Goal: Information Seeking & Learning: Learn about a topic

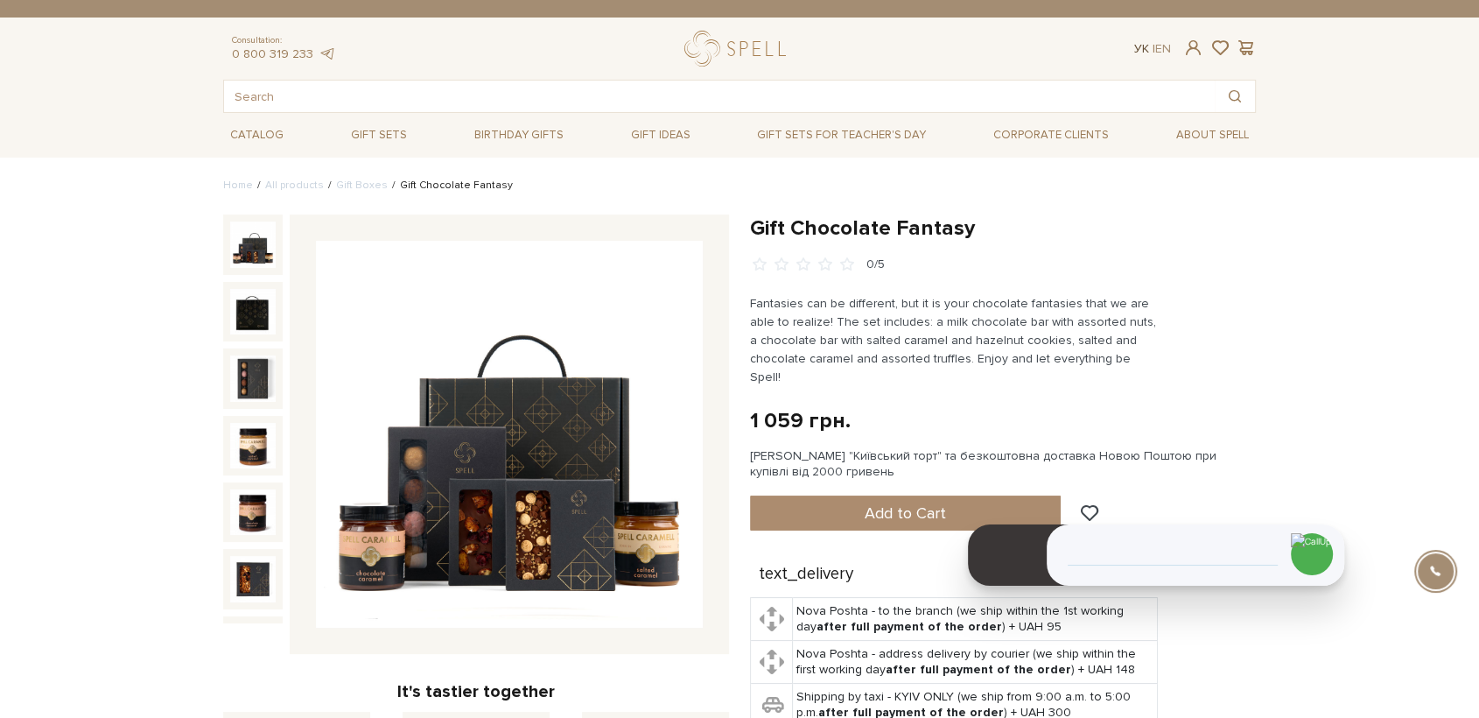
click at [1138, 51] on link "Ук" at bounding box center [1141, 48] width 15 height 15
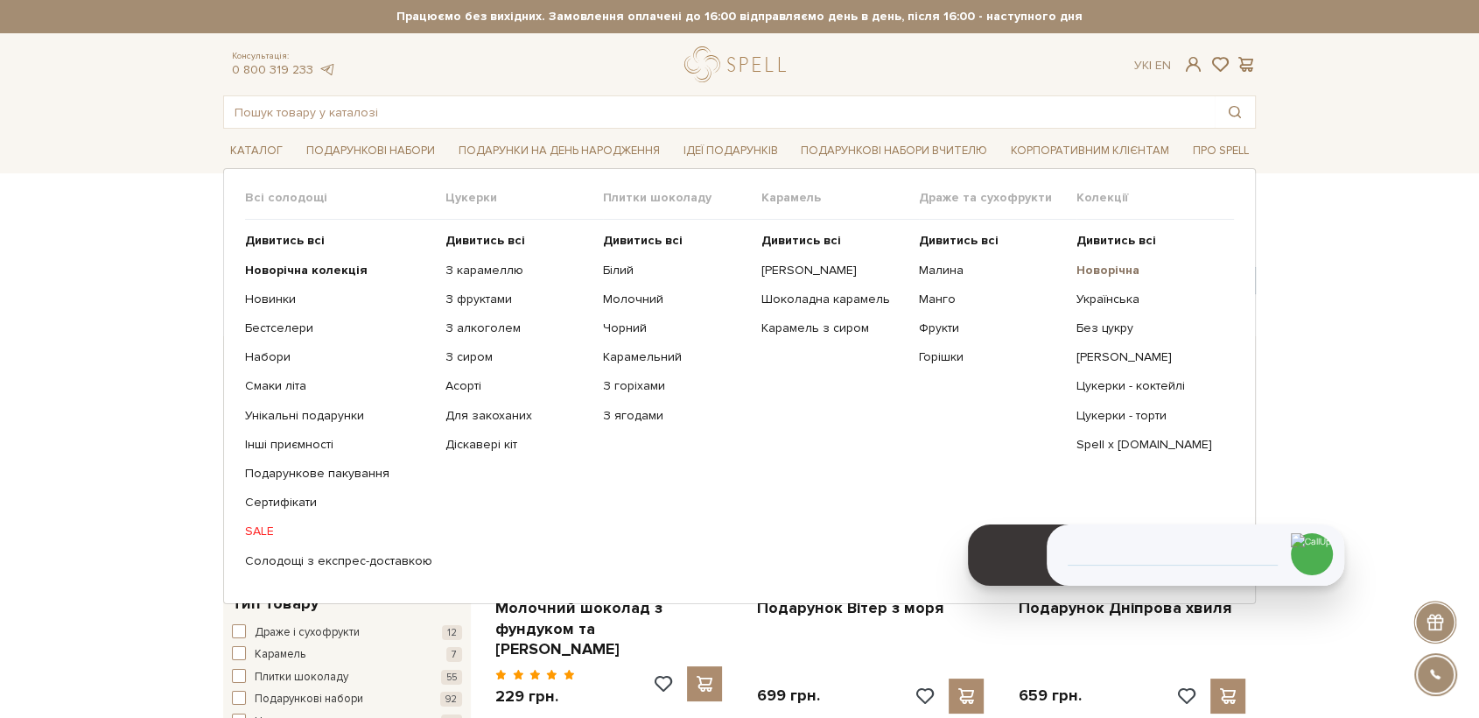
click at [1116, 270] on b "Новорічна" at bounding box center [1107, 270] width 63 height 15
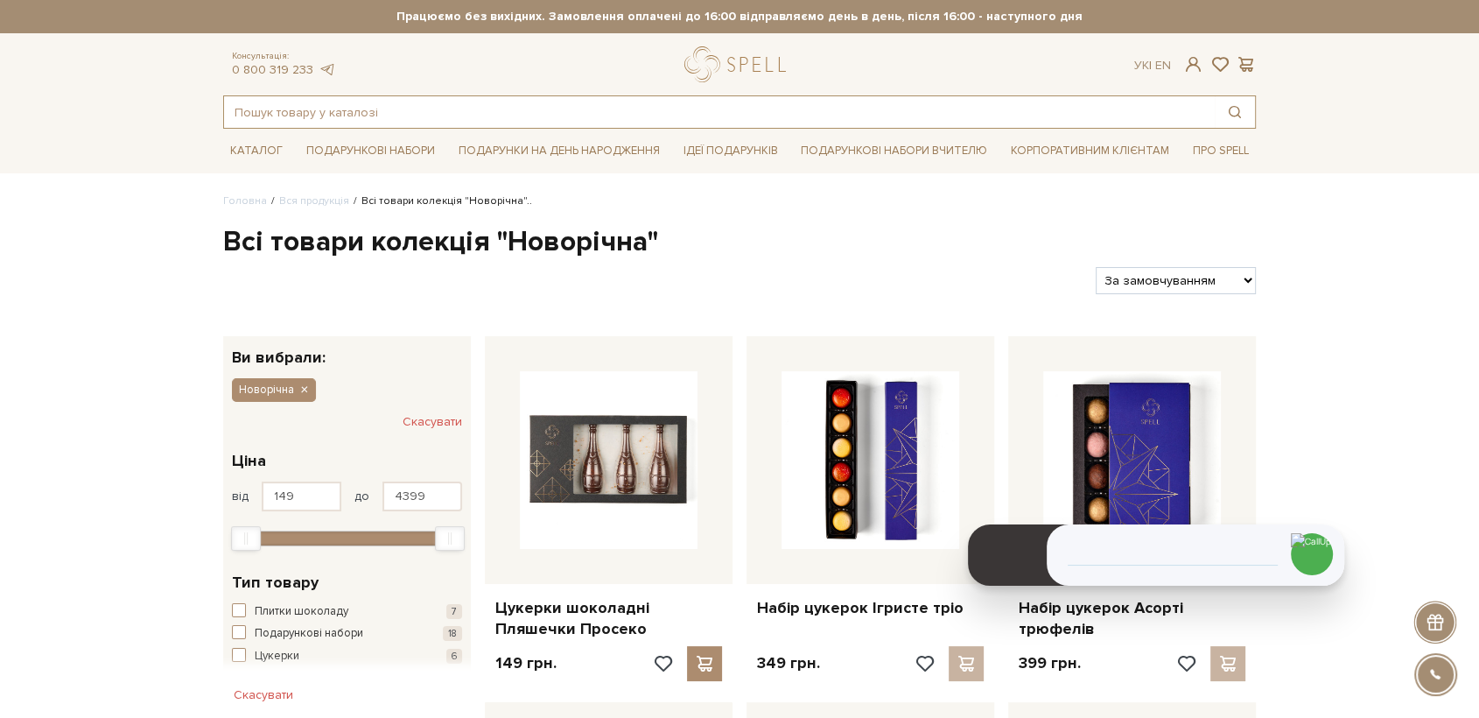
click at [542, 118] on input "text" at bounding box center [719, 112] width 991 height 32
type input "п"
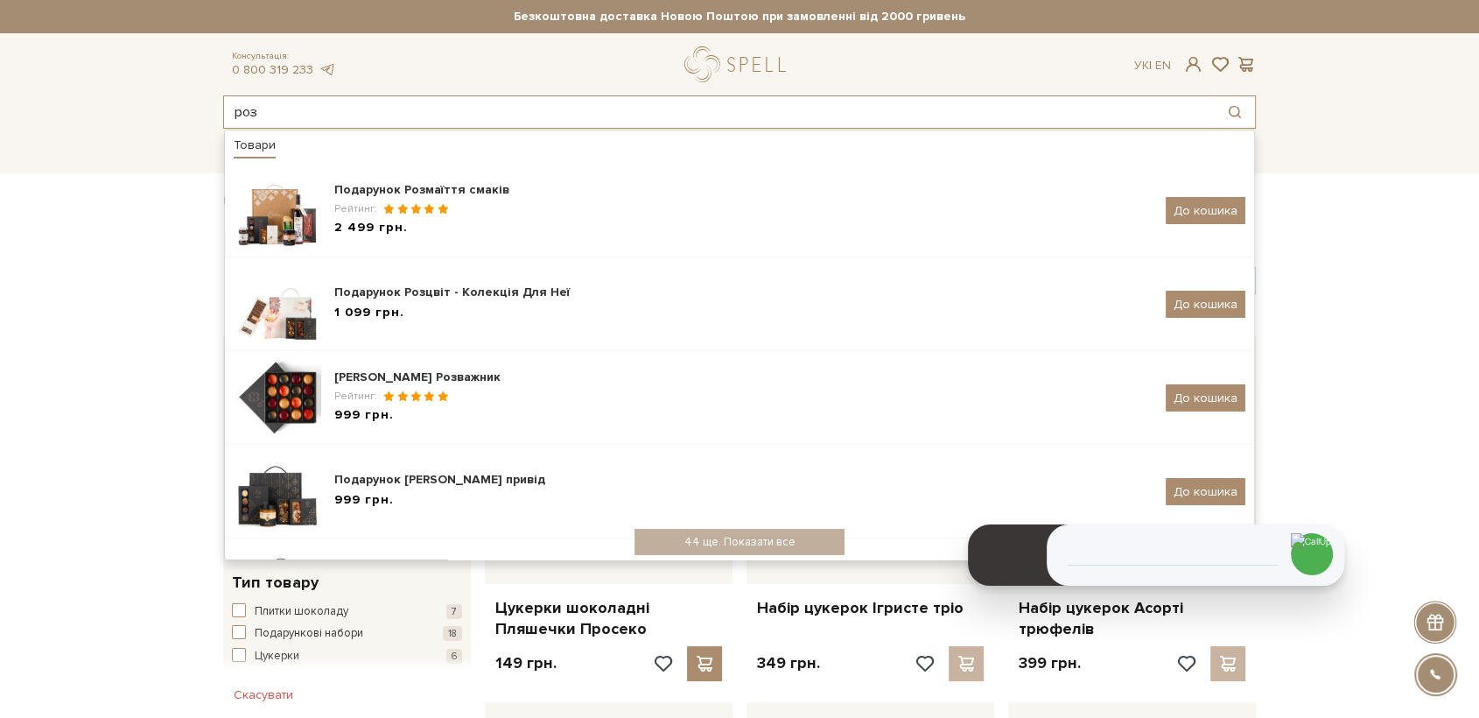
type input "роз"
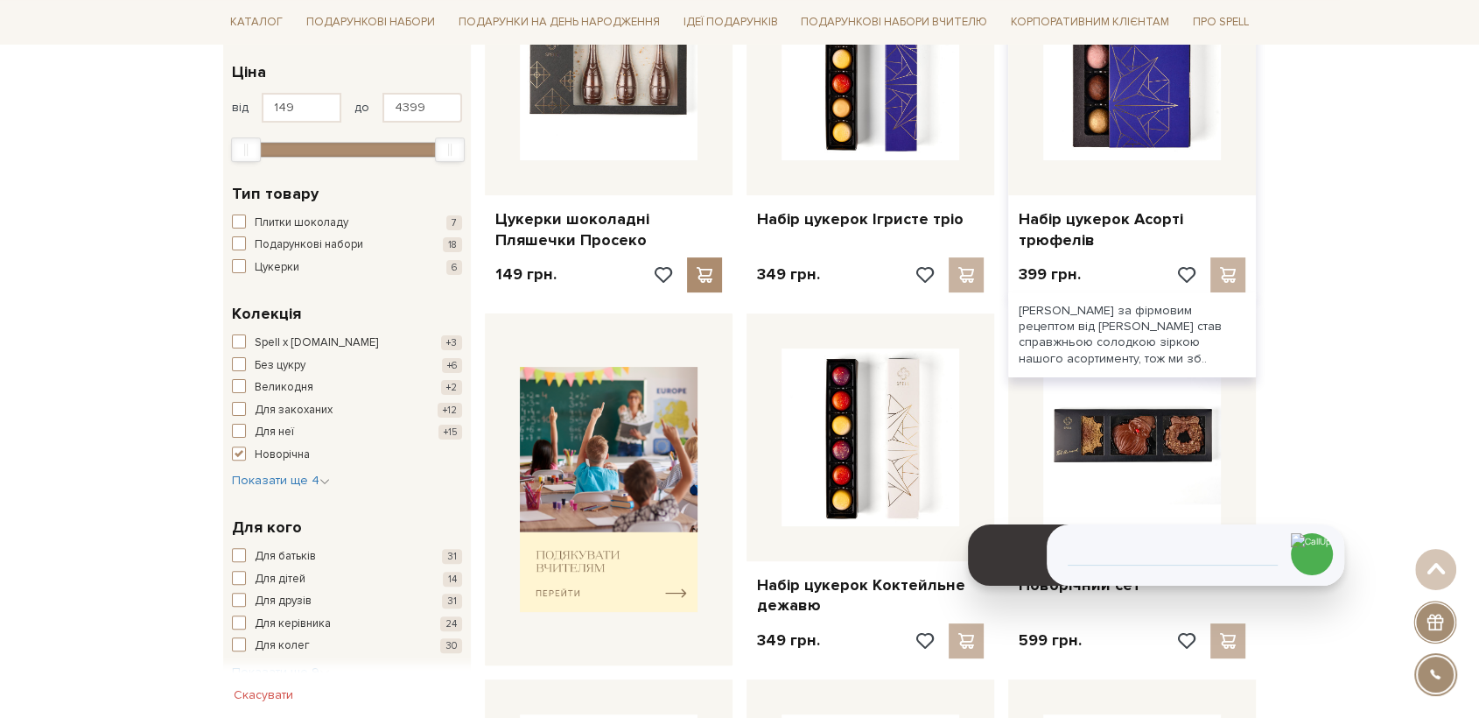
scroll to position [97, 0]
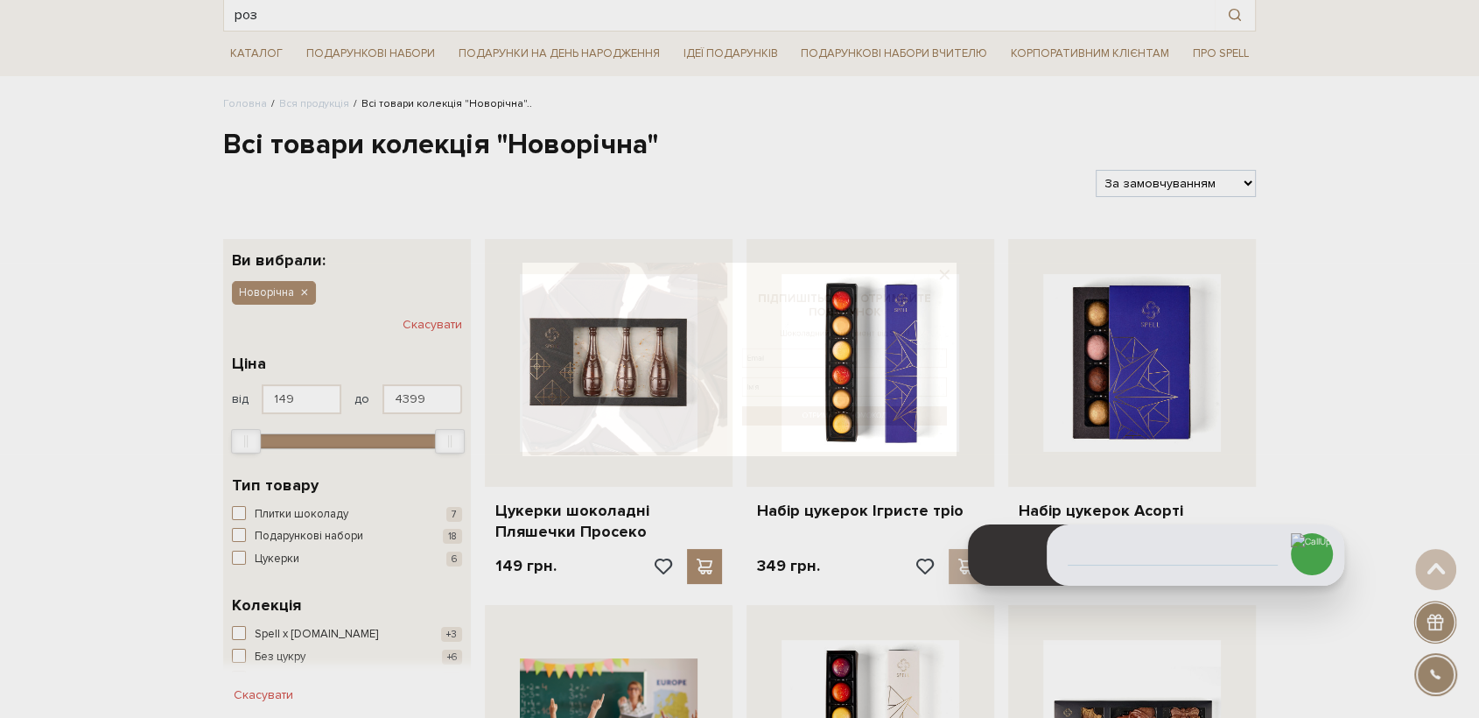
click at [1159, 179] on div at bounding box center [739, 359] width 1479 height 718
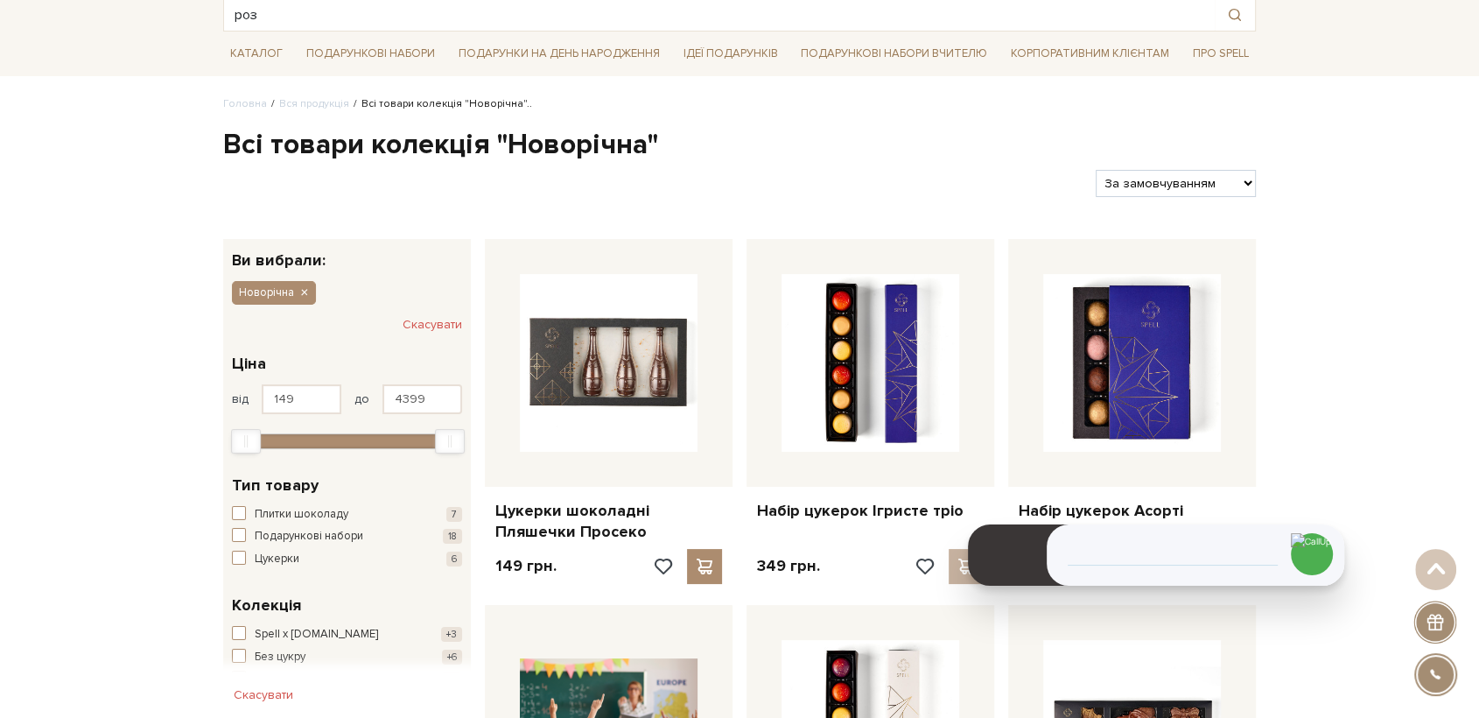
click at [1149, 186] on select "За замовчуванням За Ціною (зростання) За Ціною (зменшення) Новинки За популярні…" at bounding box center [1176, 183] width 160 height 27
select select "https://spellchocolate.com/our-productions/novorichna?sort=p.price&order=DESC"
click at [1096, 170] on select "За замовчуванням За Ціною (зростання) За Ціною (зменшення) Новинки За популярні…" at bounding box center [1176, 183] width 160 height 27
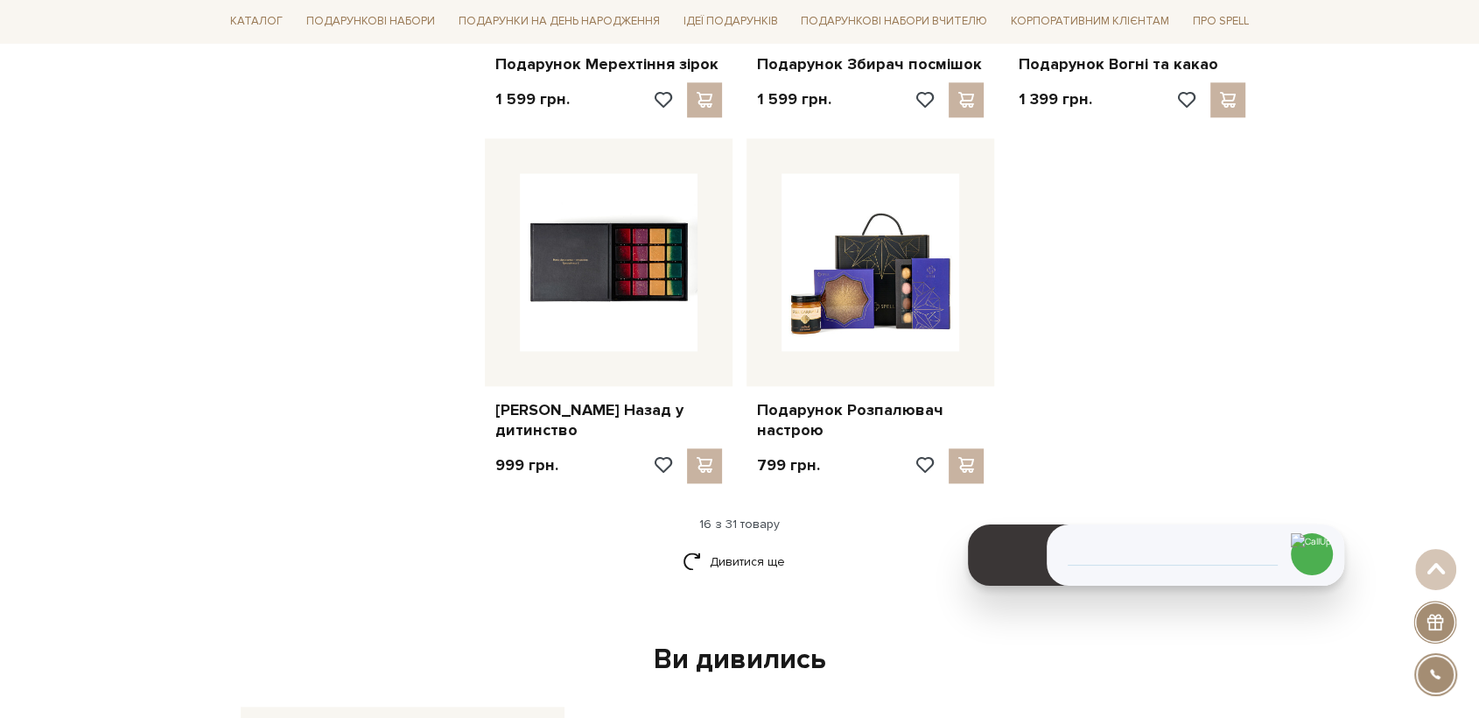
scroll to position [2041, 0]
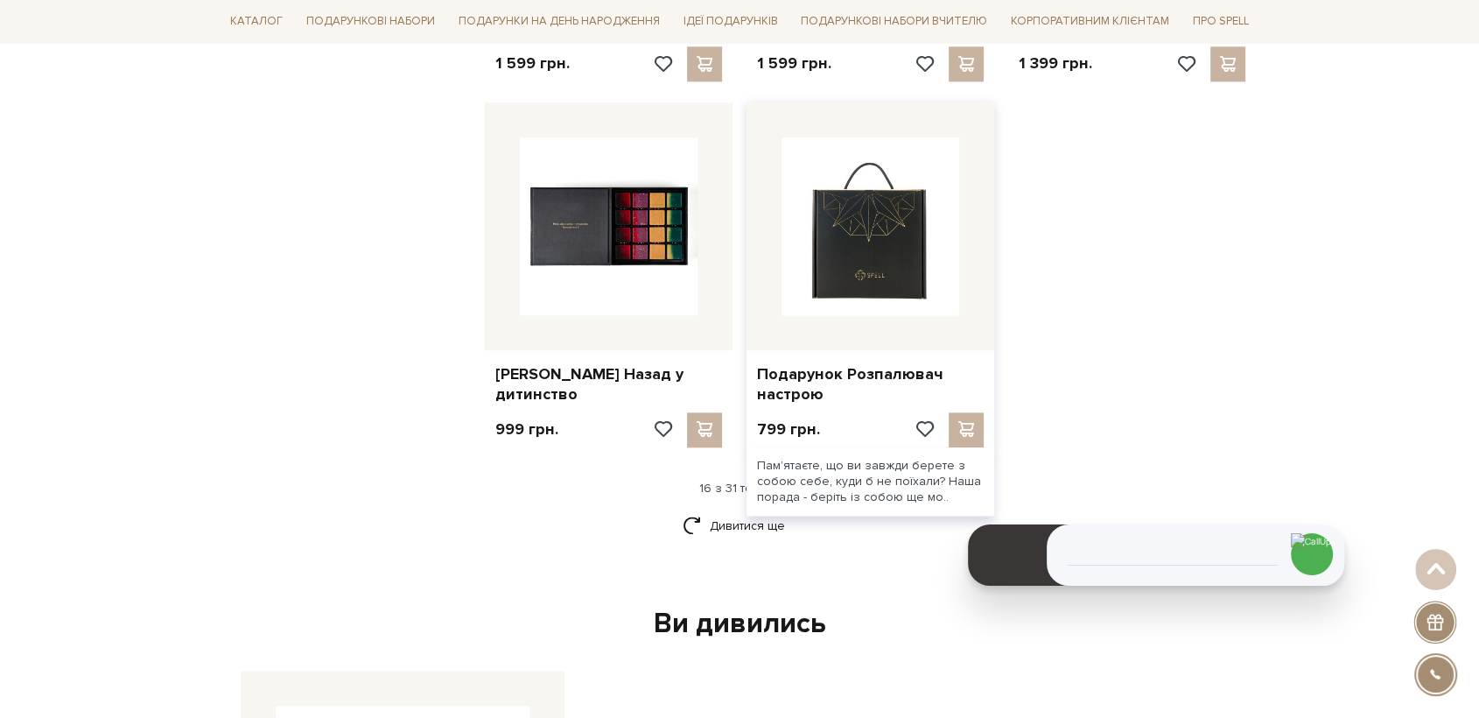
click at [917, 240] on img at bounding box center [870, 226] width 178 height 178
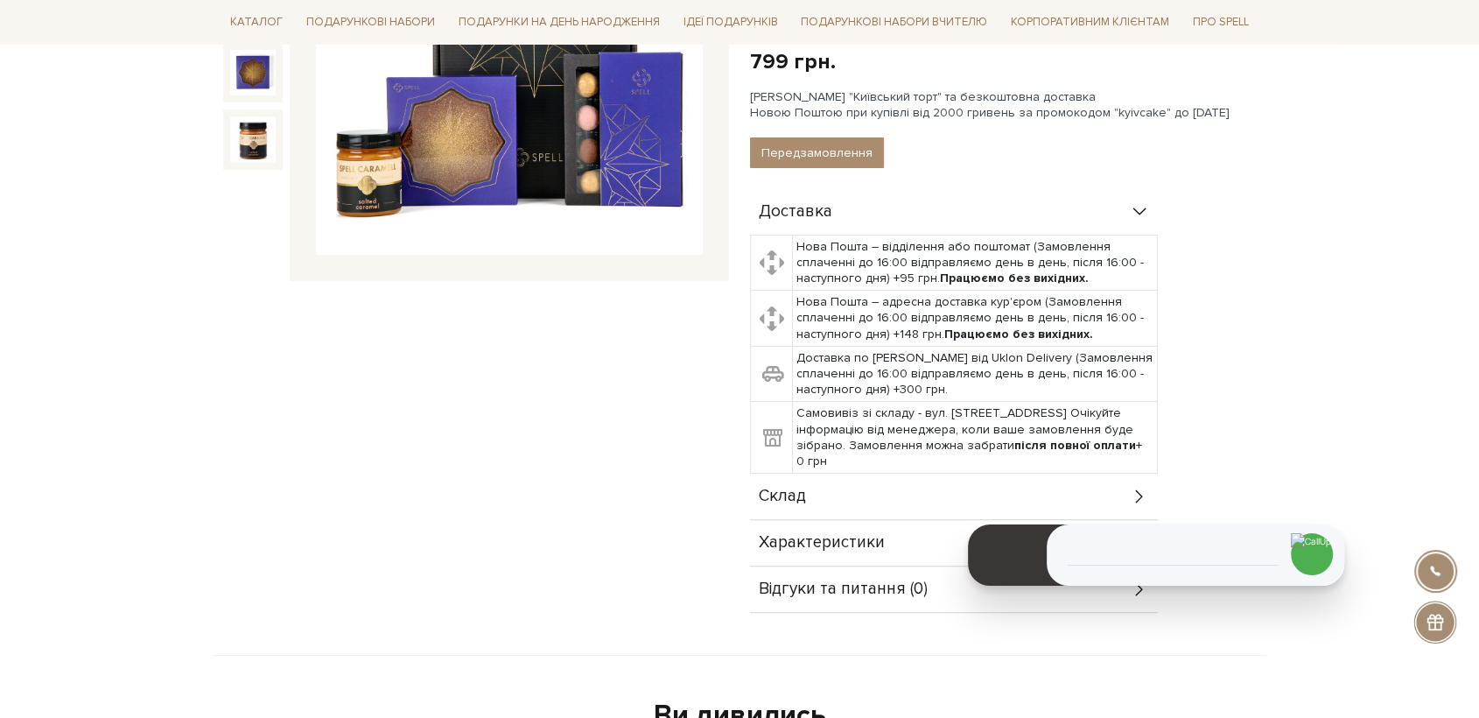
click at [771, 498] on span "Склад" at bounding box center [782, 496] width 47 height 16
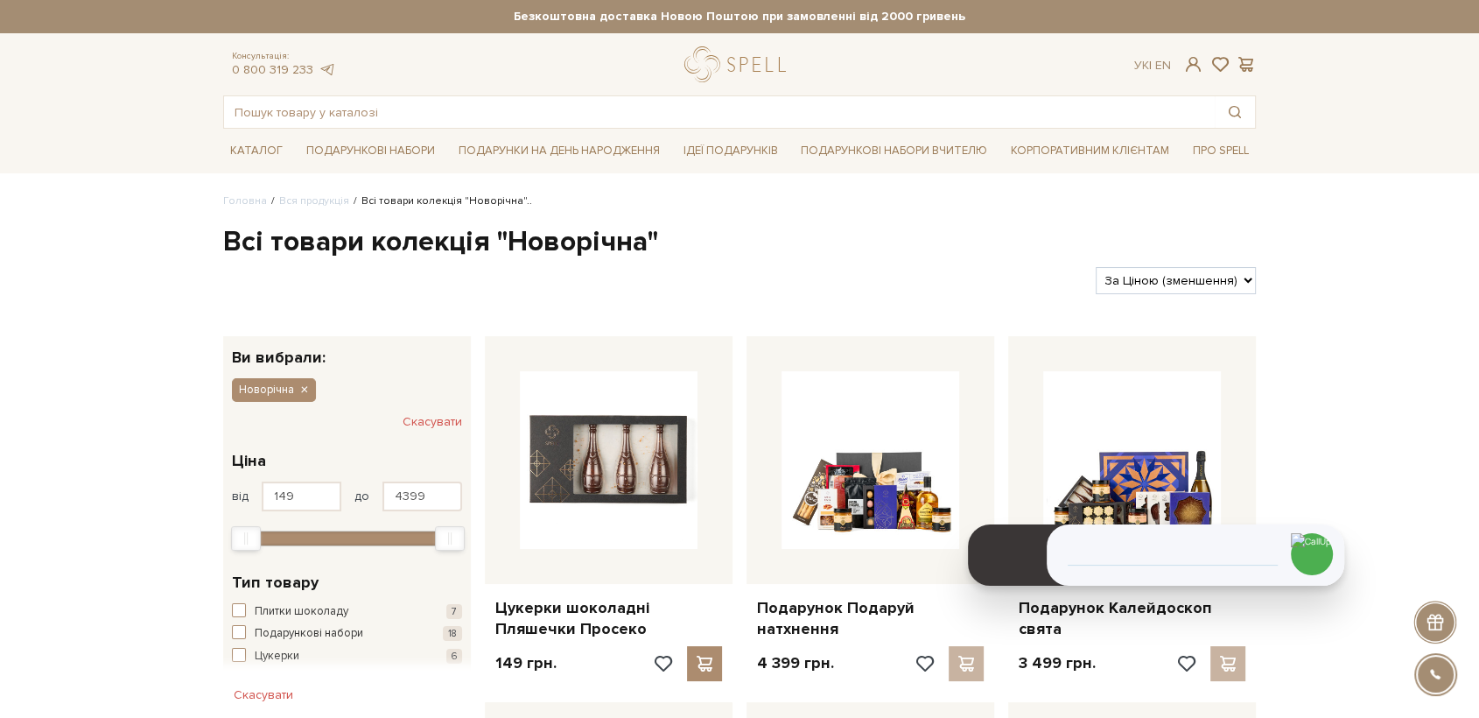
drag, startPoint x: 1187, startPoint y: 281, endPoint x: 1187, endPoint y: 291, distance: 10.5
click at [1187, 281] on select "За замовчуванням За Ціною (зростання) За Ціною (зменшення) Новинки За популярні…" at bounding box center [1176, 280] width 160 height 27
select select "[URL][DOMAIN_NAME]"
click at [1096, 267] on select "За замовчуванням За Ціною (зростання) За Ціною (зменшення) Новинки За популярні…" at bounding box center [1176, 280] width 160 height 27
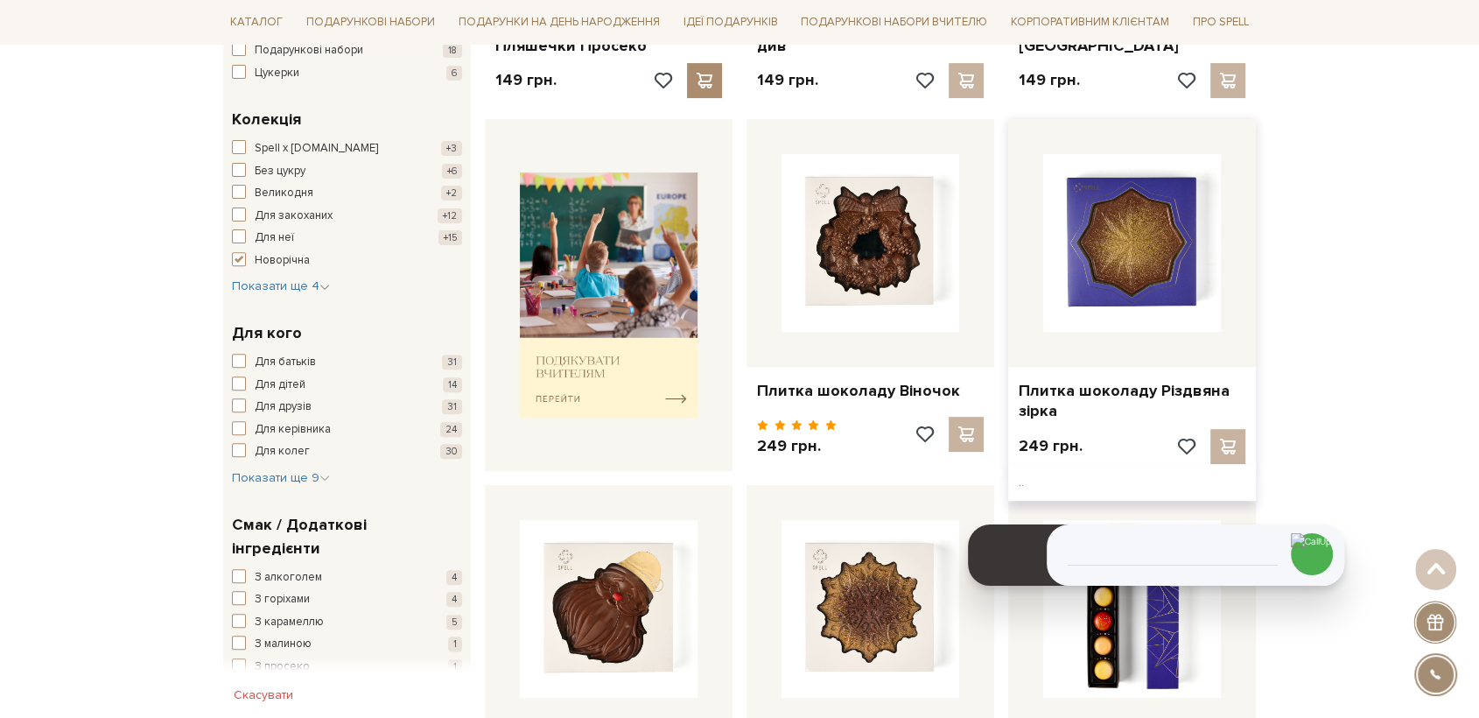
click at [1145, 298] on img at bounding box center [1132, 243] width 178 height 178
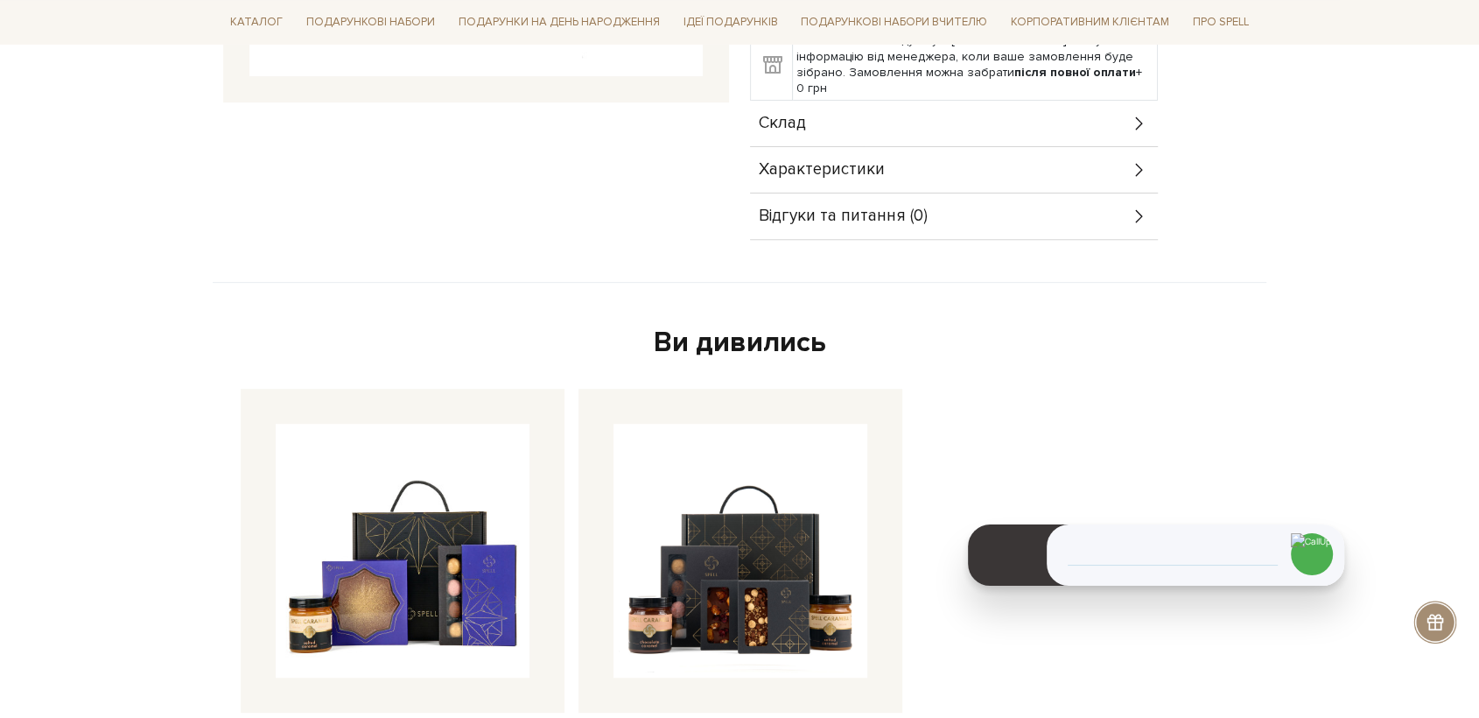
scroll to position [680, 0]
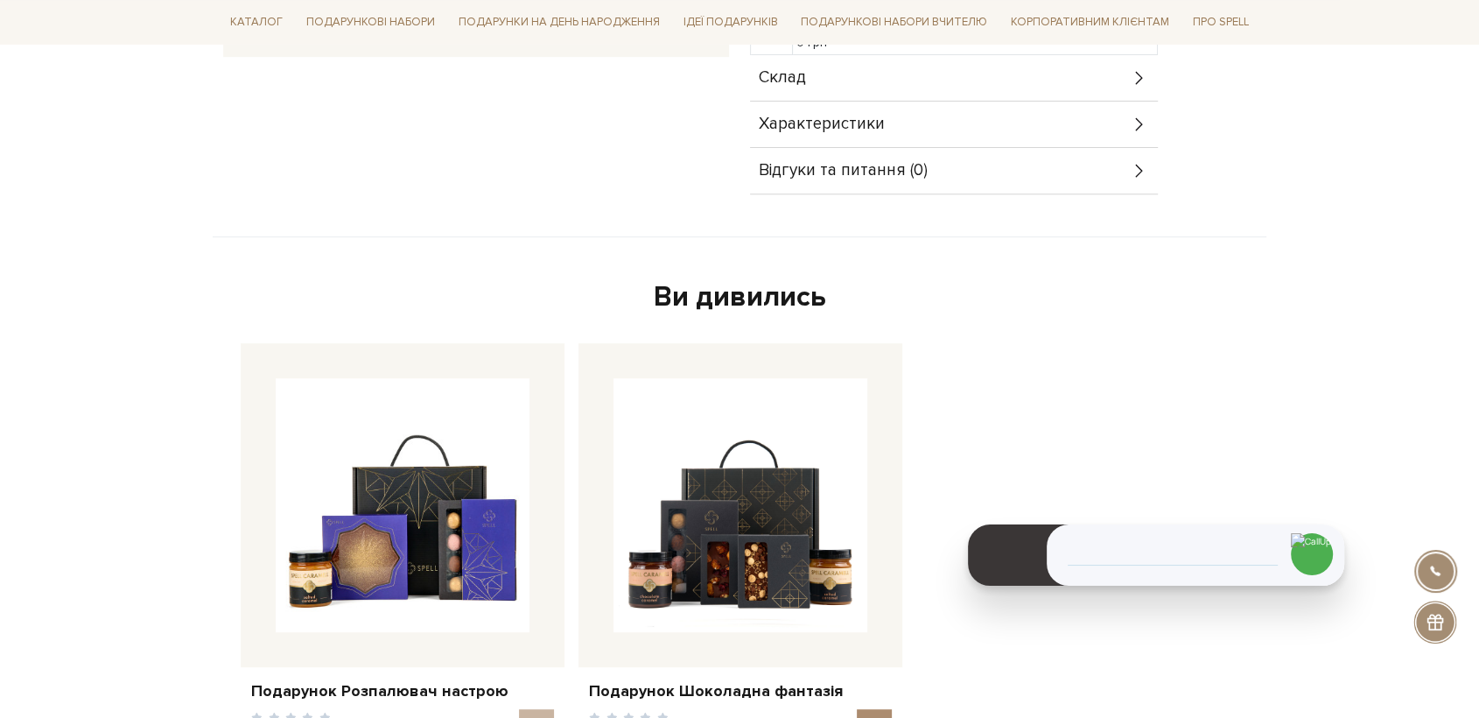
click at [795, 79] on span "Склад" at bounding box center [782, 78] width 47 height 16
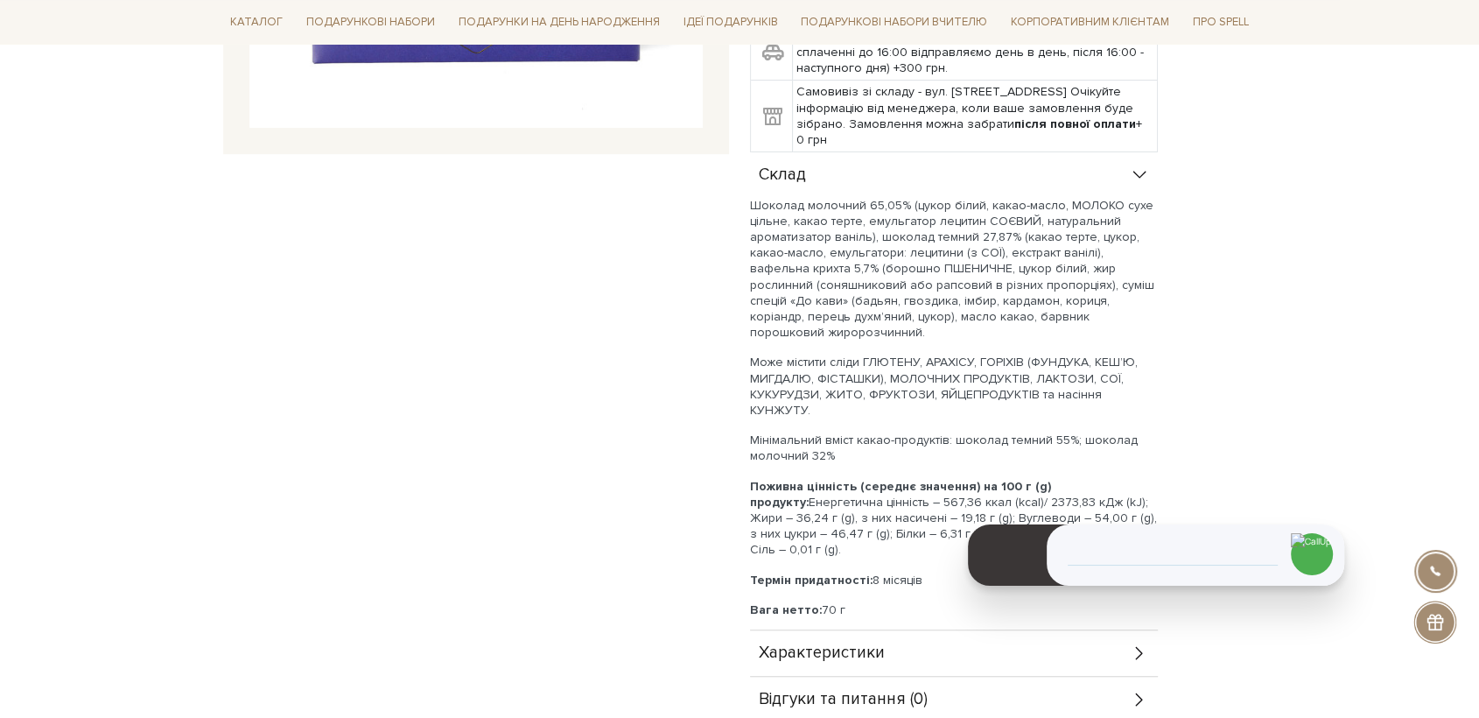
scroll to position [0, 0]
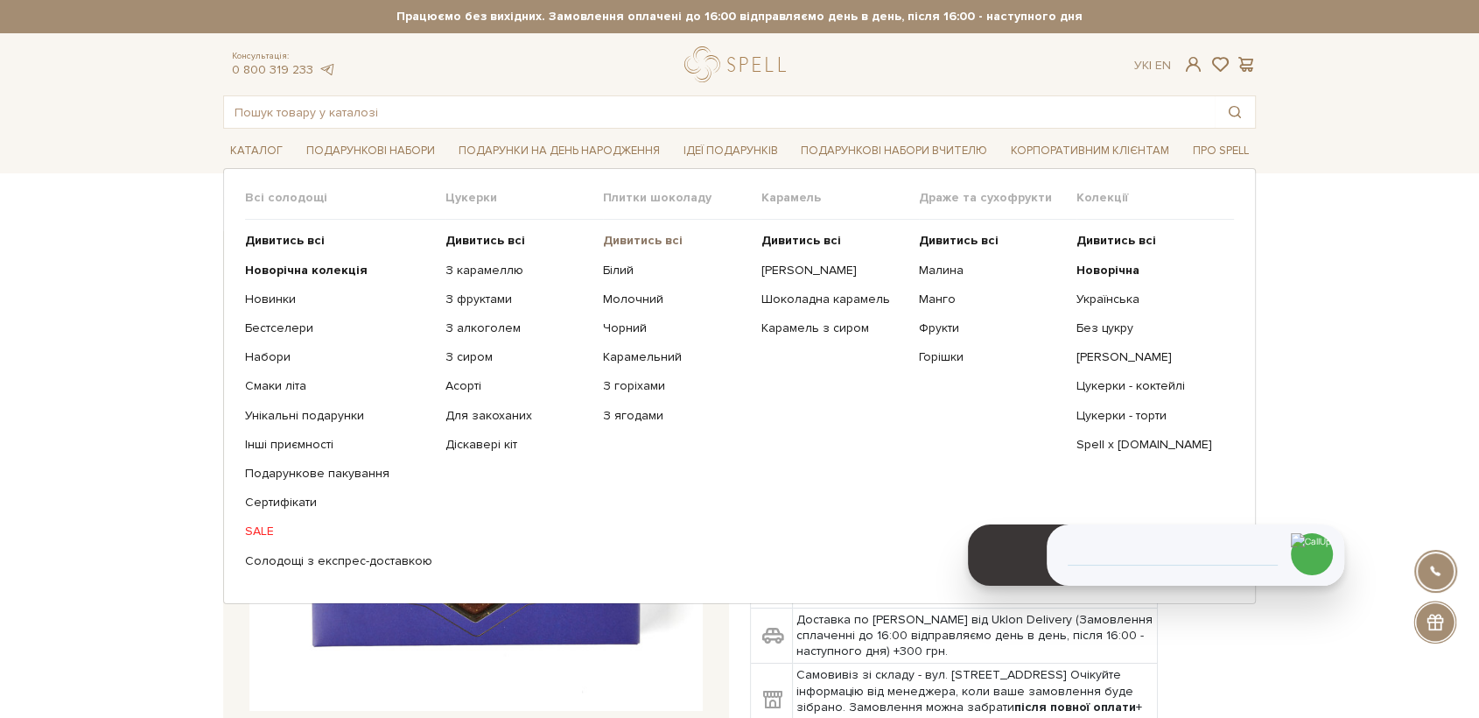
click at [629, 242] on b "Дивитись всі" at bounding box center [643, 240] width 80 height 15
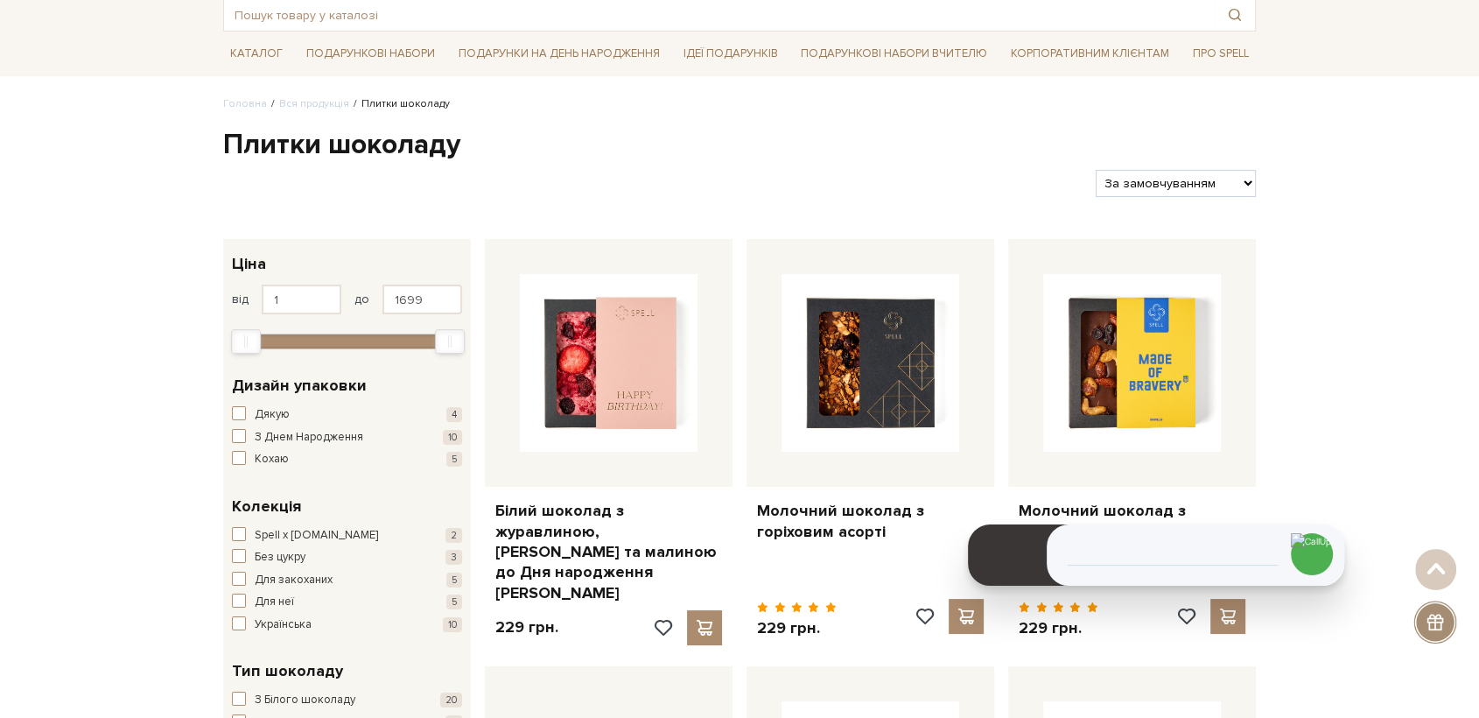
click at [1176, 186] on select "За замовчуванням За Ціною (зростання) За Ціною (зменшення) Новинки За популярні…" at bounding box center [1176, 183] width 160 height 27
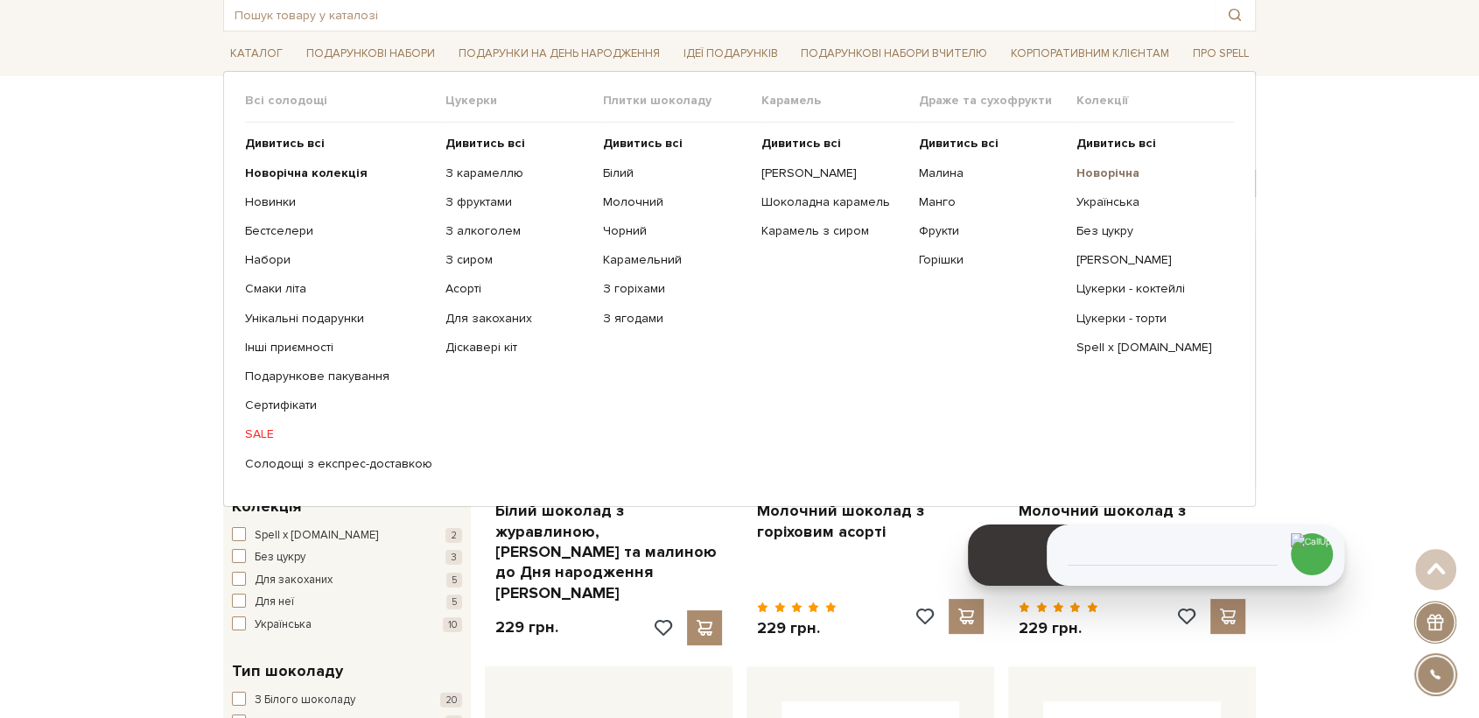
click at [1123, 170] on b "Новорічна" at bounding box center [1107, 172] width 63 height 15
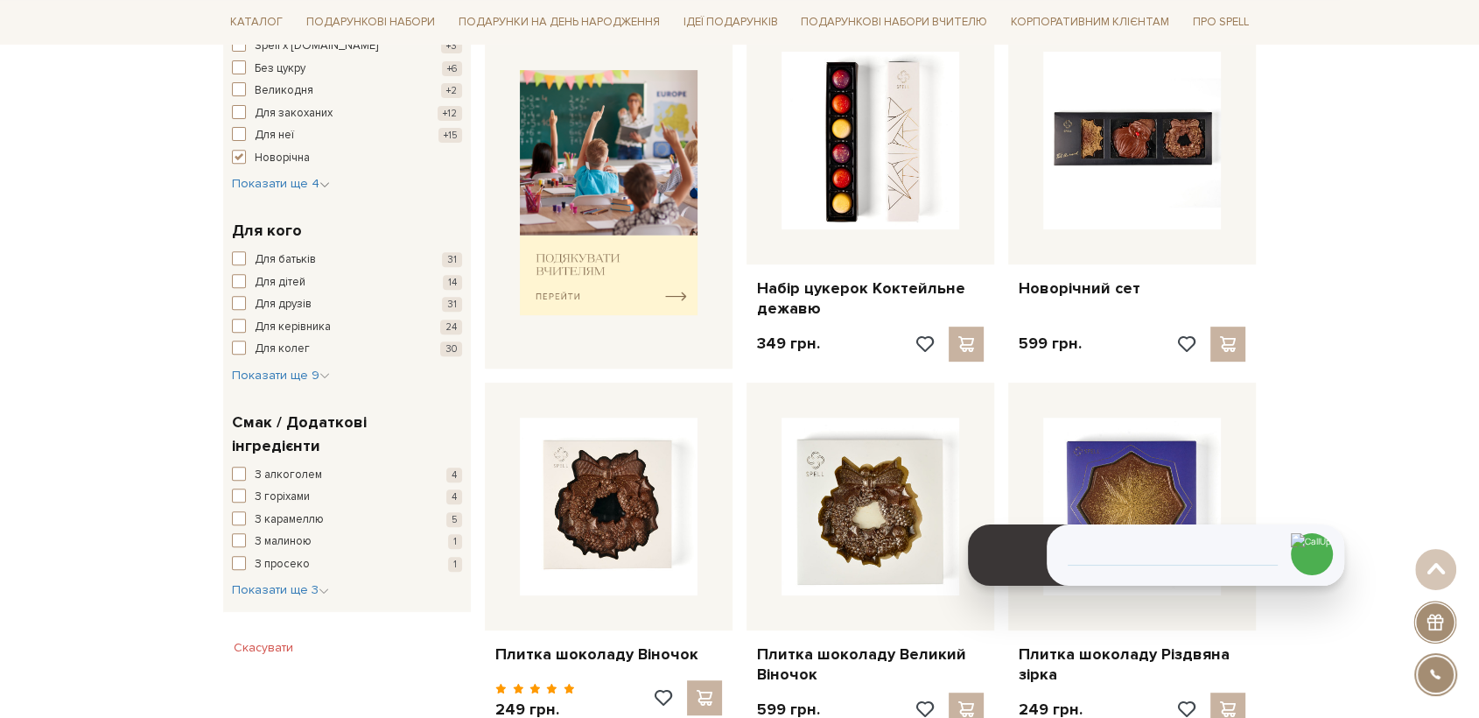
scroll to position [875, 0]
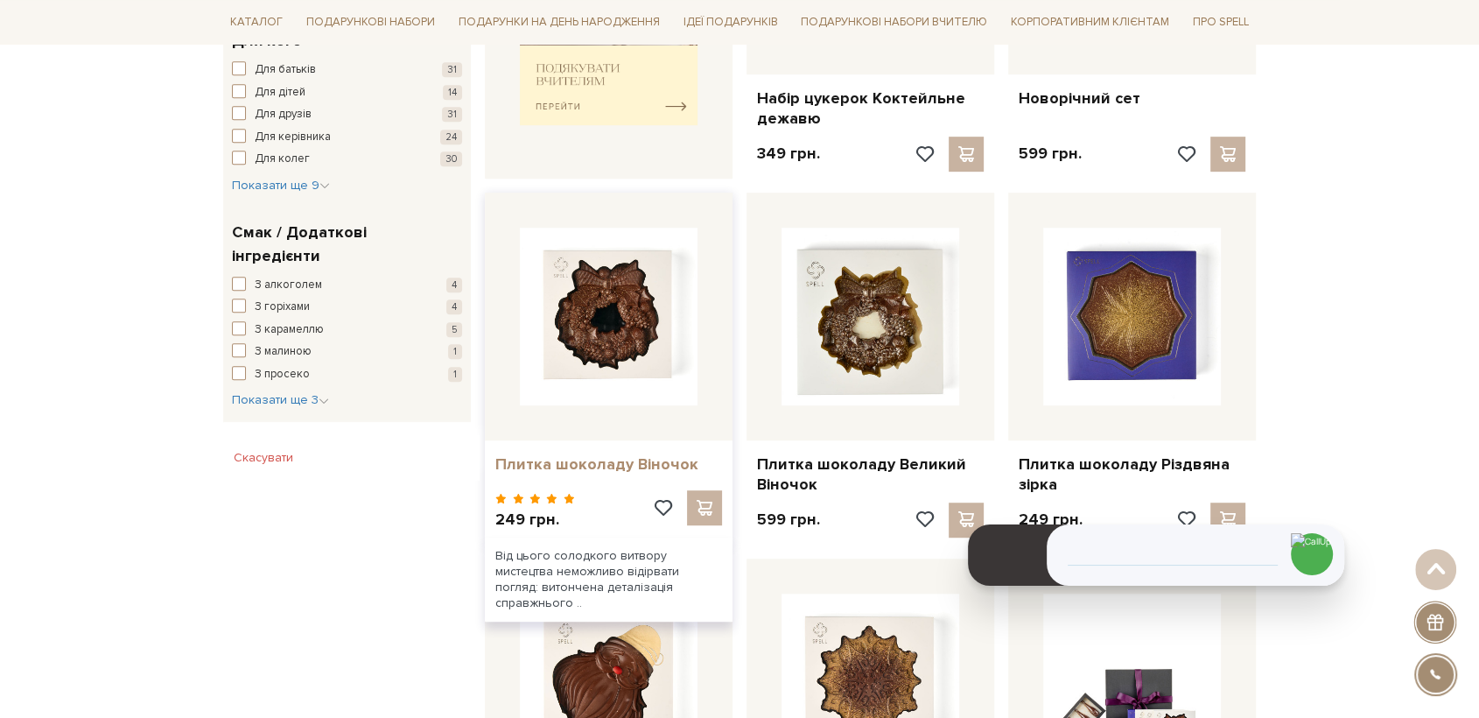
click at [609, 462] on link "Плитка шоколаду Віночок" at bounding box center [608, 464] width 227 height 20
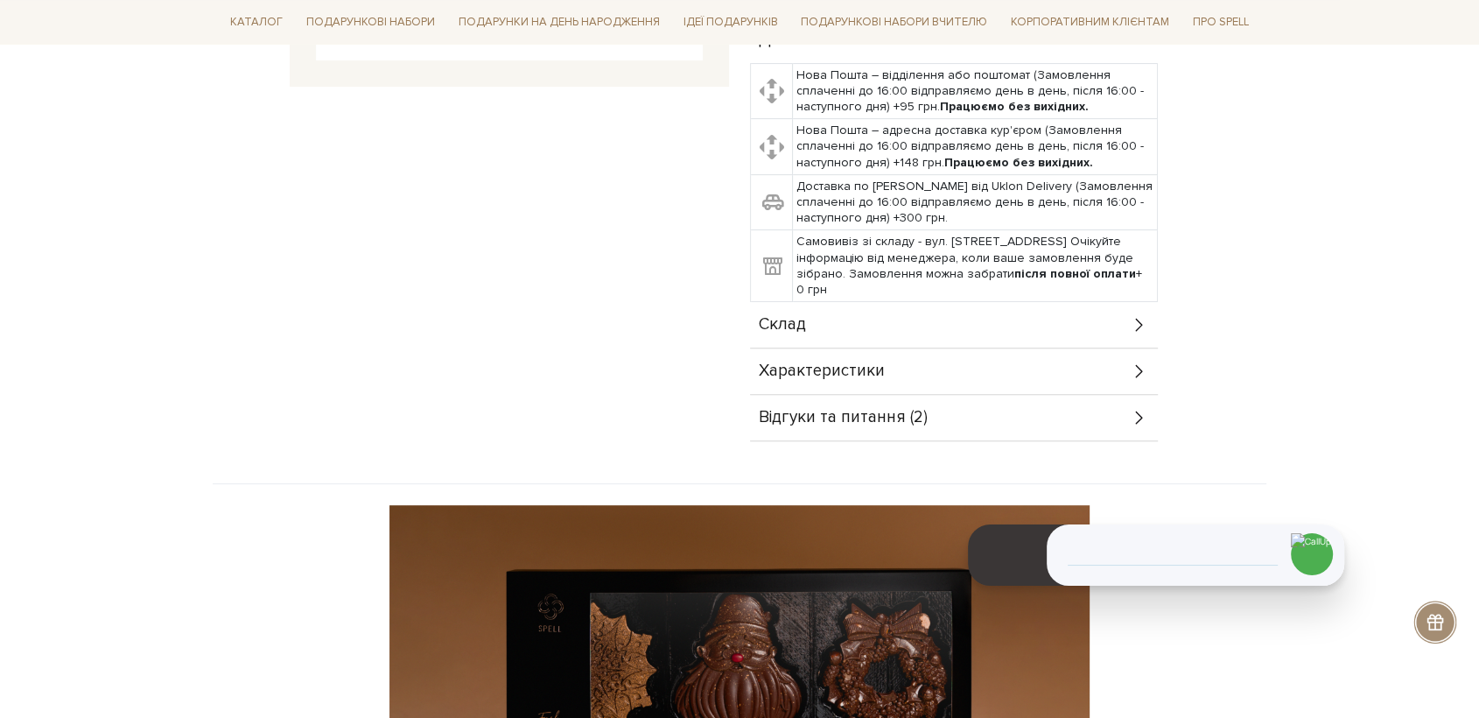
click at [823, 332] on div "Склад" at bounding box center [954, 325] width 408 height 46
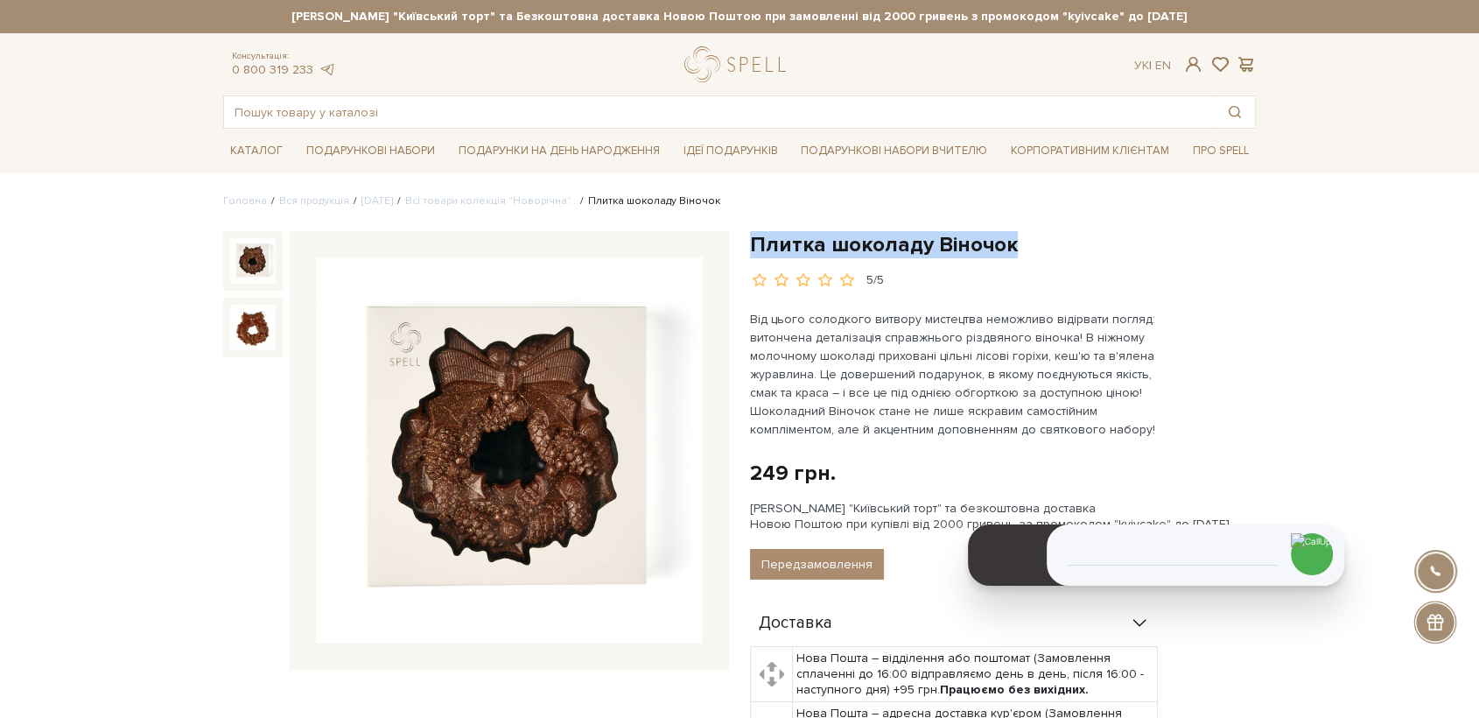
drag, startPoint x: 751, startPoint y: 242, endPoint x: 1013, endPoint y: 246, distance: 262.5
click at [1013, 246] on h1 "Плитка шоколаду Віночок" at bounding box center [1003, 244] width 506 height 27
click at [503, 407] on img at bounding box center [509, 450] width 387 height 387
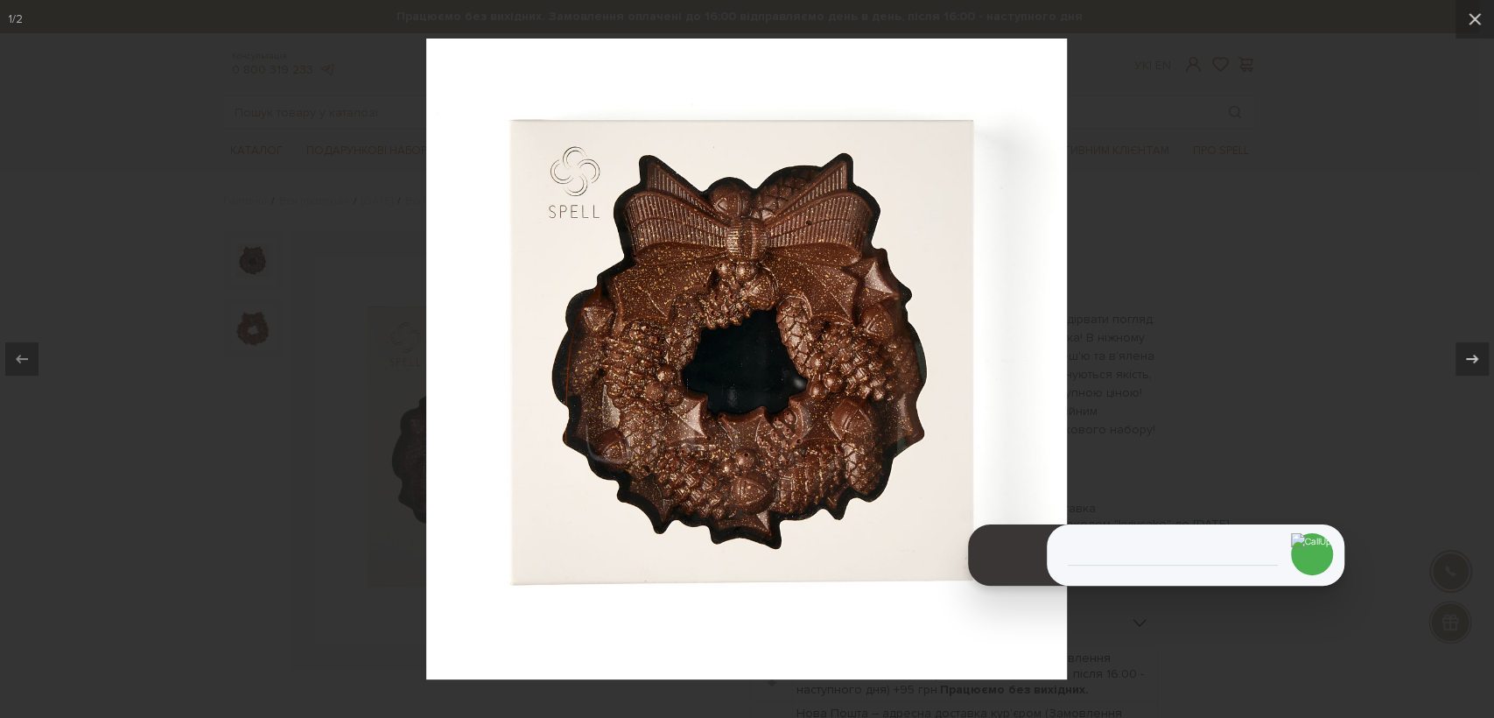
drag, startPoint x: 270, startPoint y: 683, endPoint x: 301, endPoint y: 702, distance: 36.2
click at [290, 694] on div at bounding box center [747, 359] width 1494 height 718
drag, startPoint x: 279, startPoint y: 350, endPoint x: 85, endPoint y: 96, distance: 319.6
click at [280, 287] on div at bounding box center [747, 359] width 1494 height 718
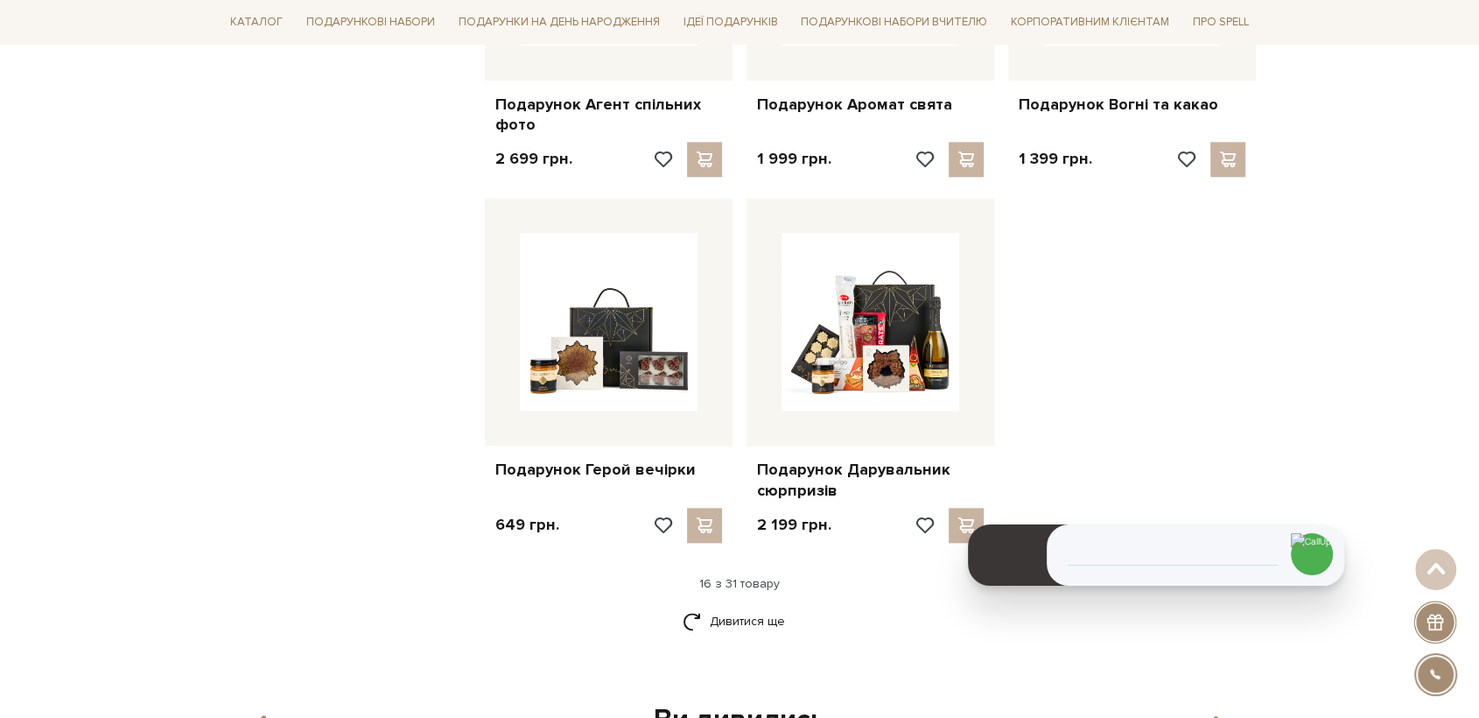
scroll to position [2041, 0]
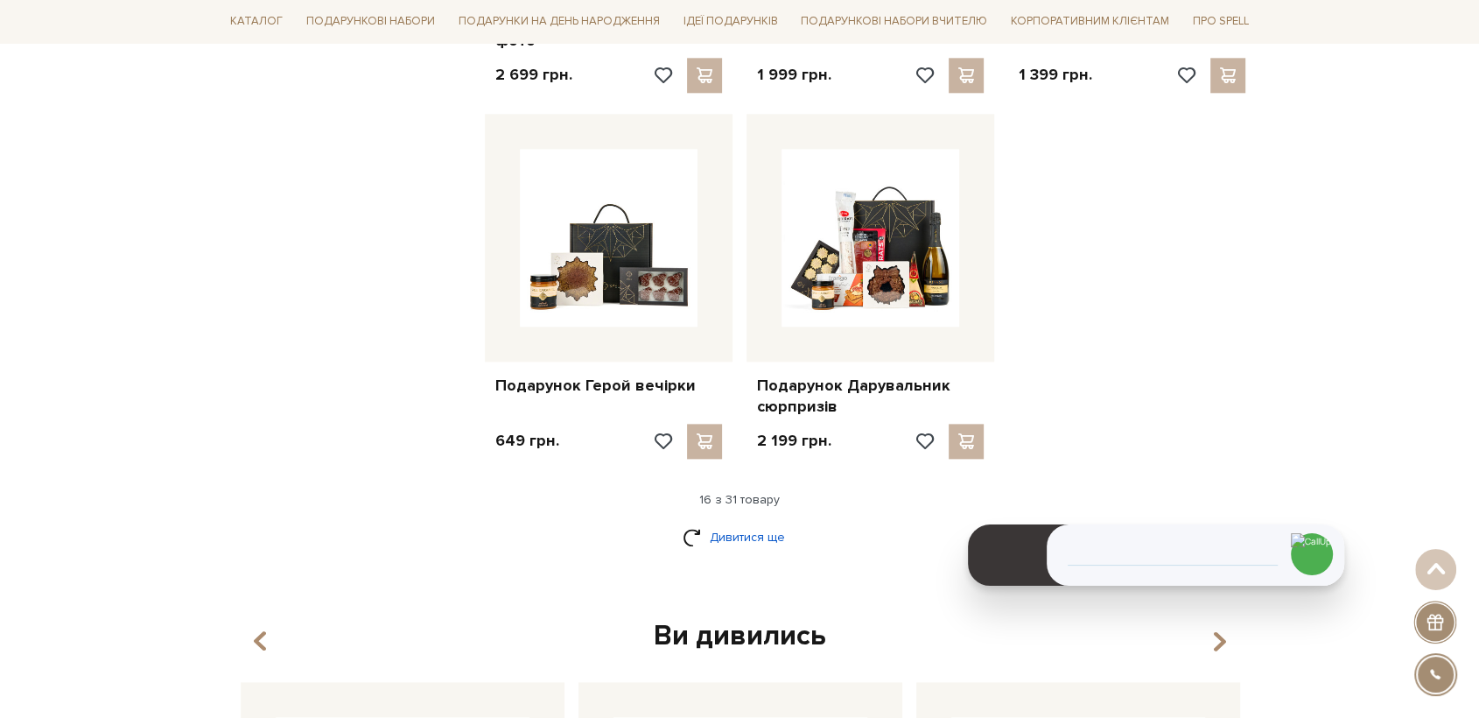
click at [756, 540] on link "Дивитися ще" at bounding box center [740, 537] width 114 height 31
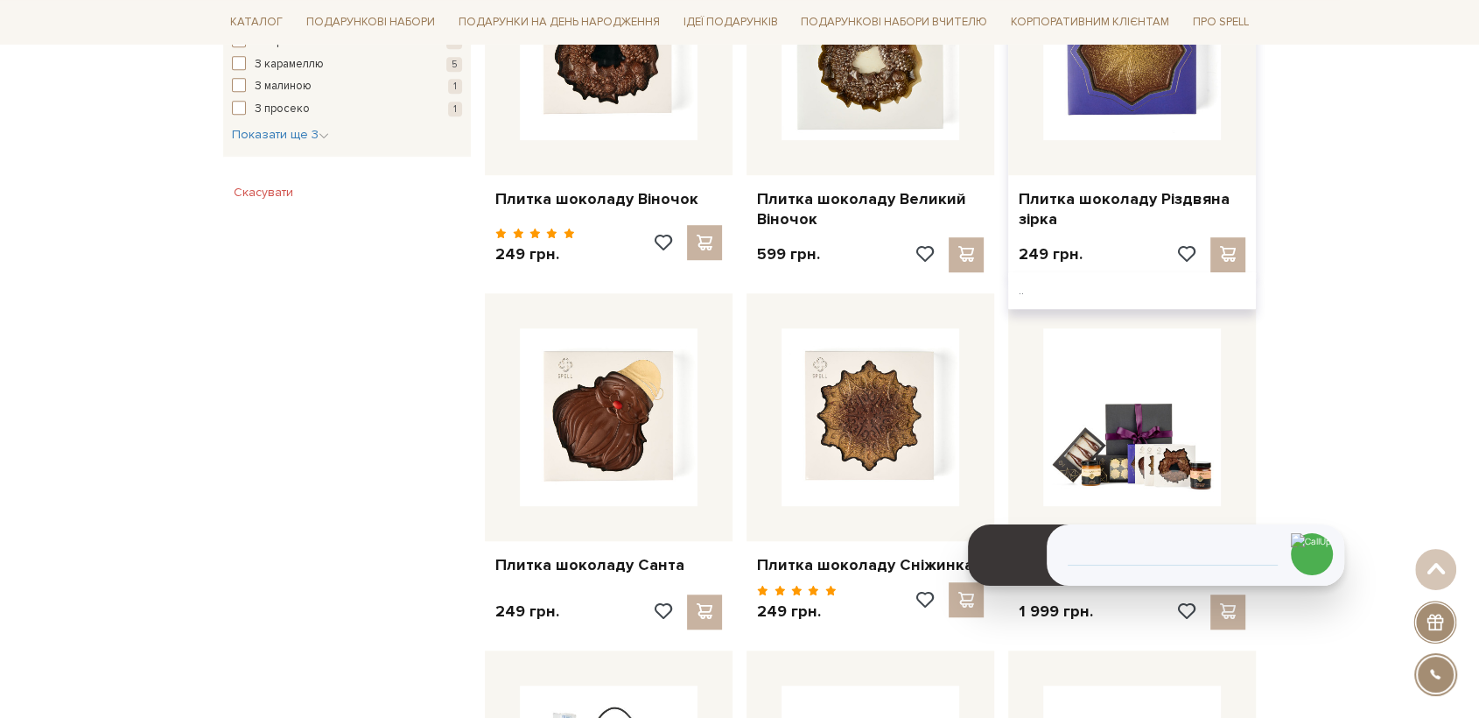
scroll to position [1361, 0]
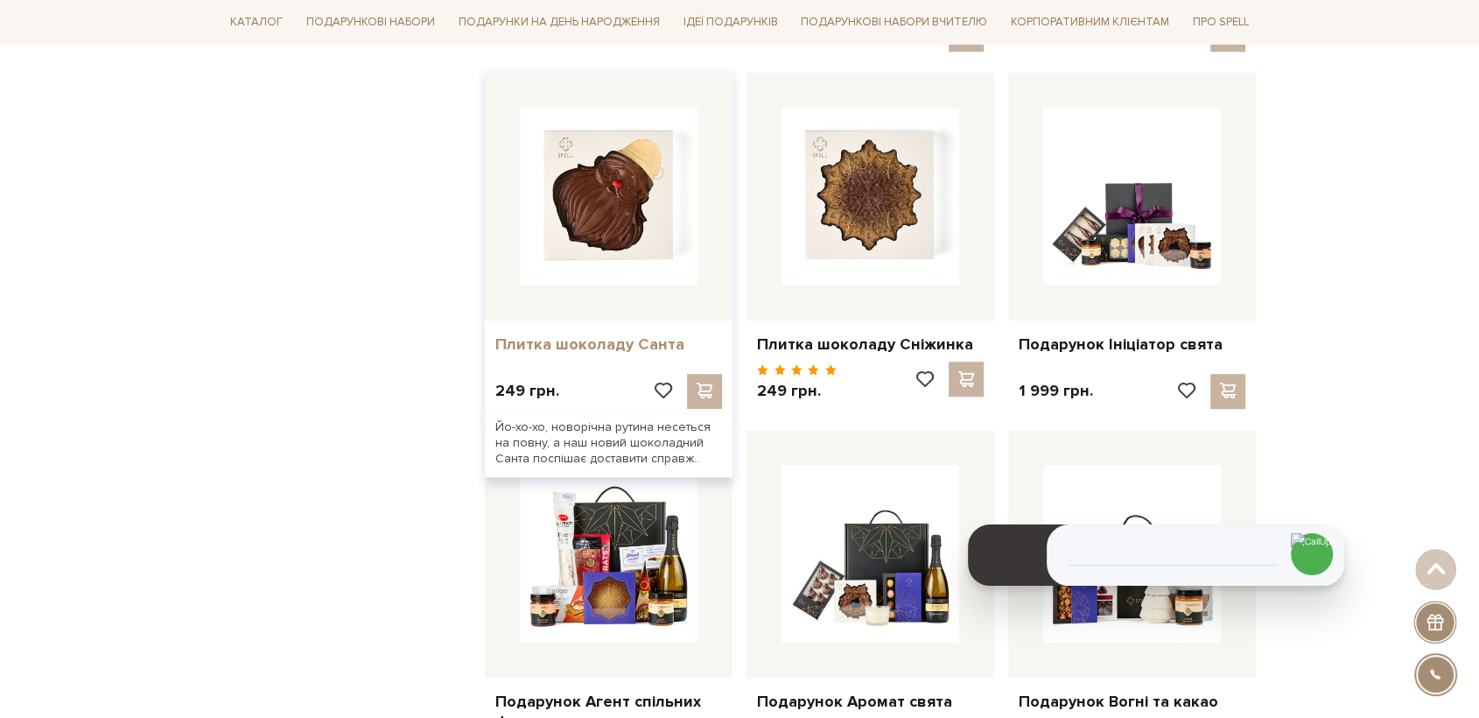
click at [524, 347] on link "Плитка шоколаду Санта" at bounding box center [608, 344] width 227 height 20
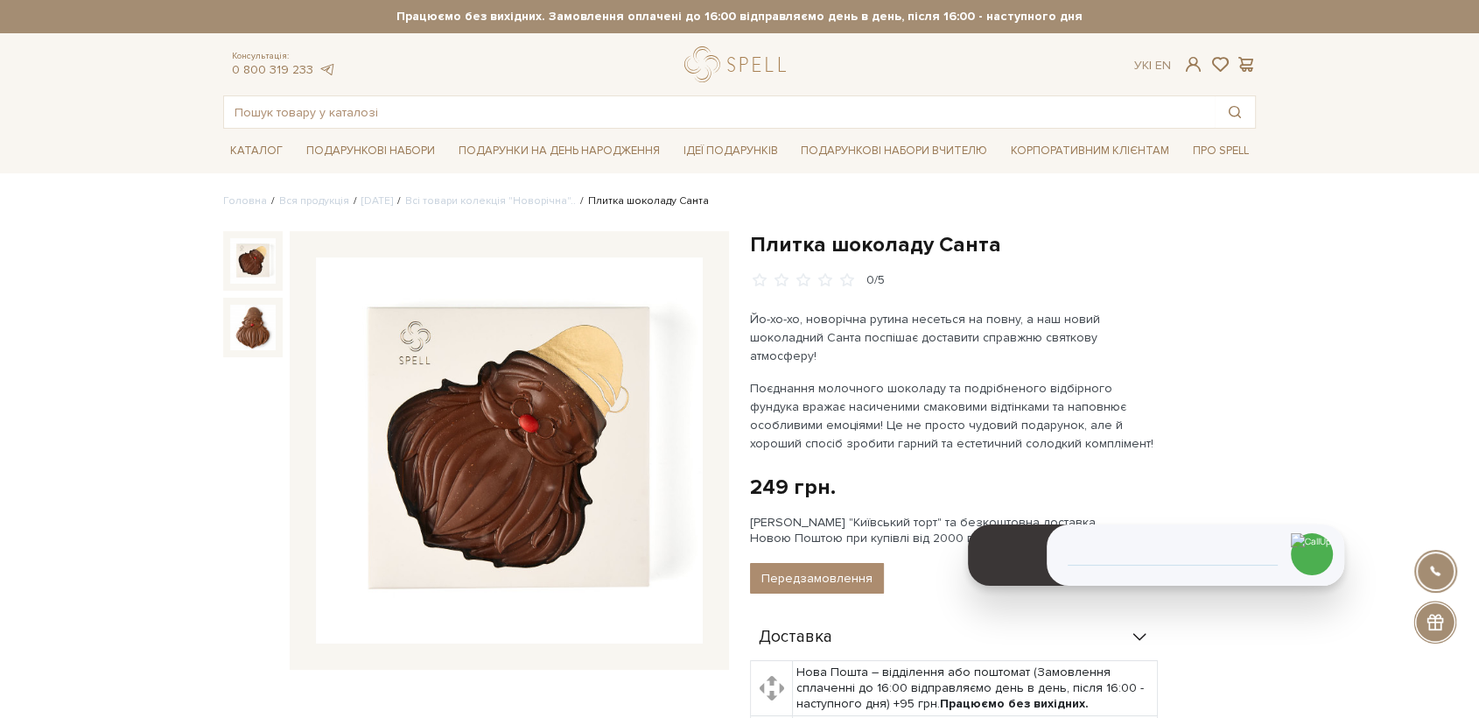
click at [606, 349] on img at bounding box center [509, 450] width 387 height 387
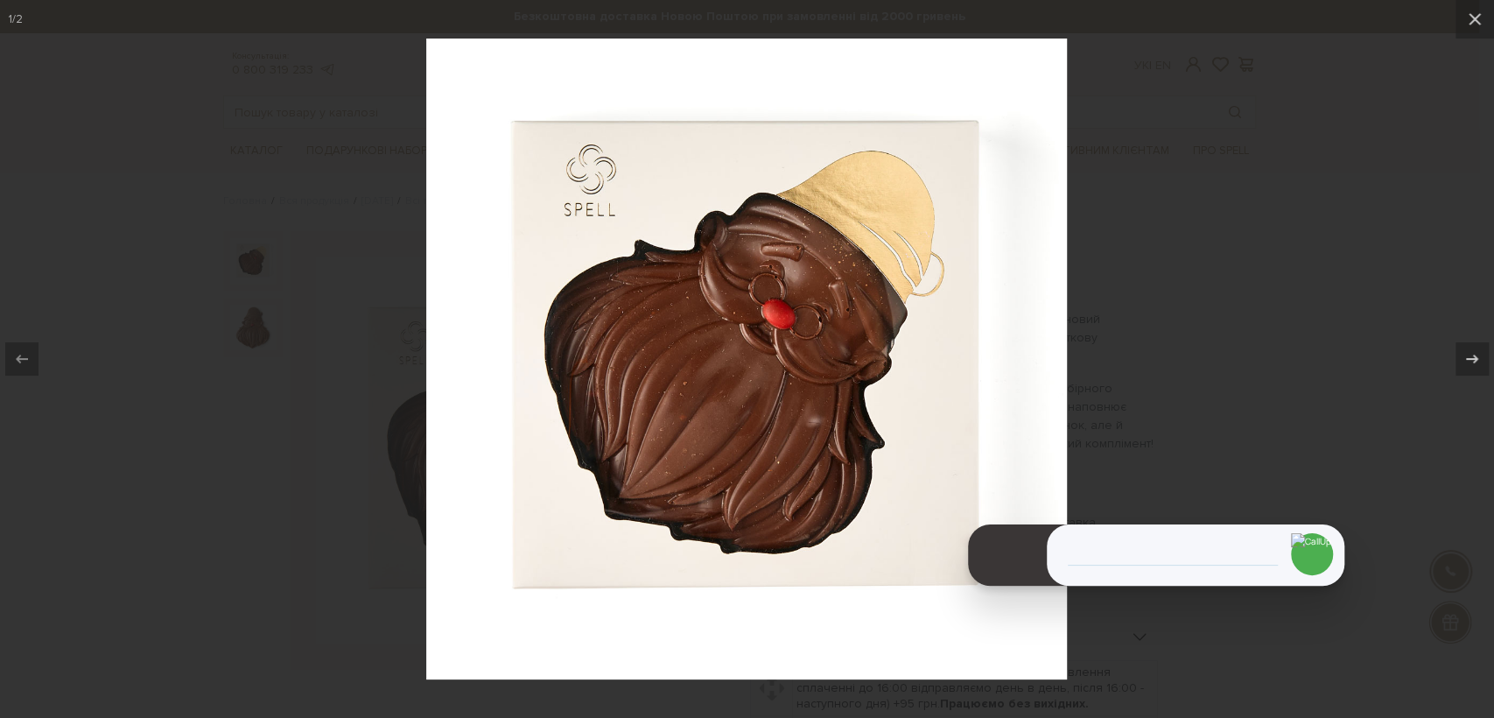
click at [214, 320] on div at bounding box center [747, 359] width 1494 height 718
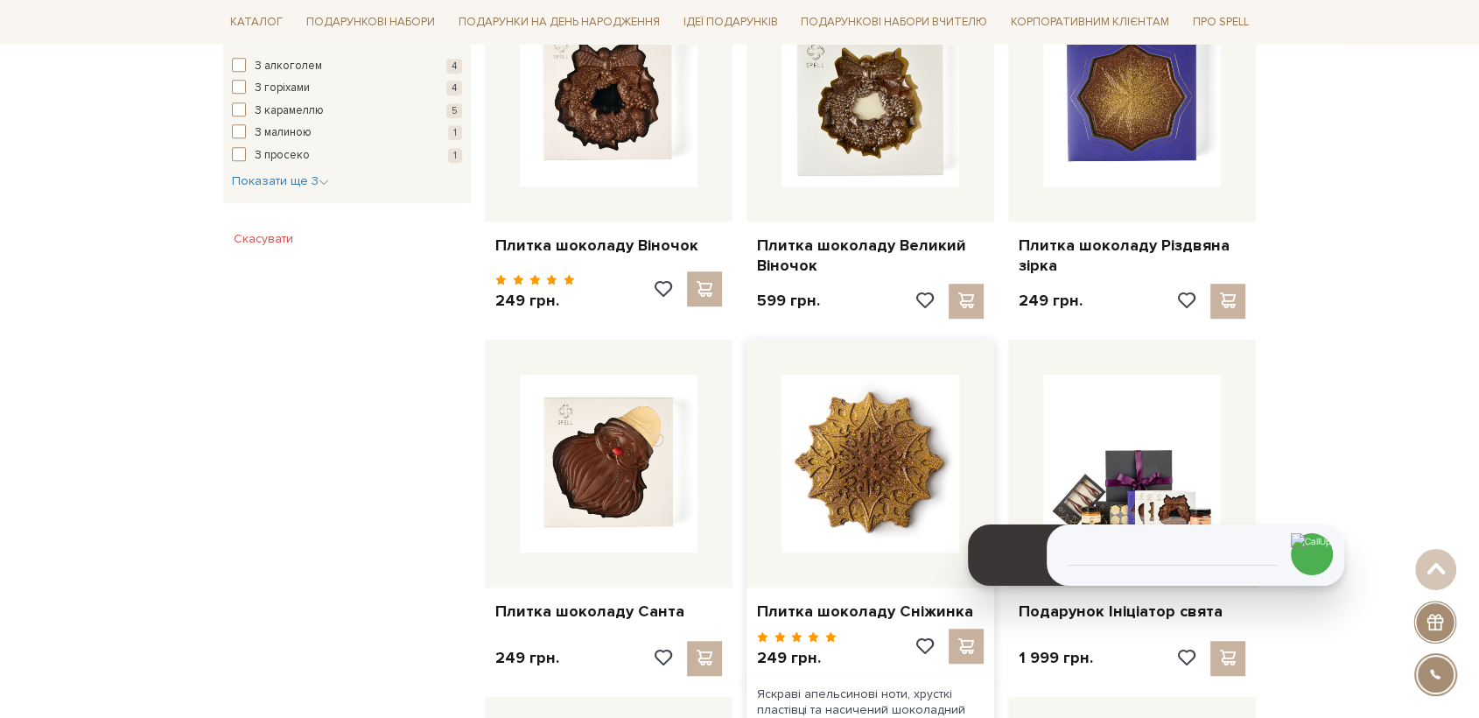
scroll to position [1069, 0]
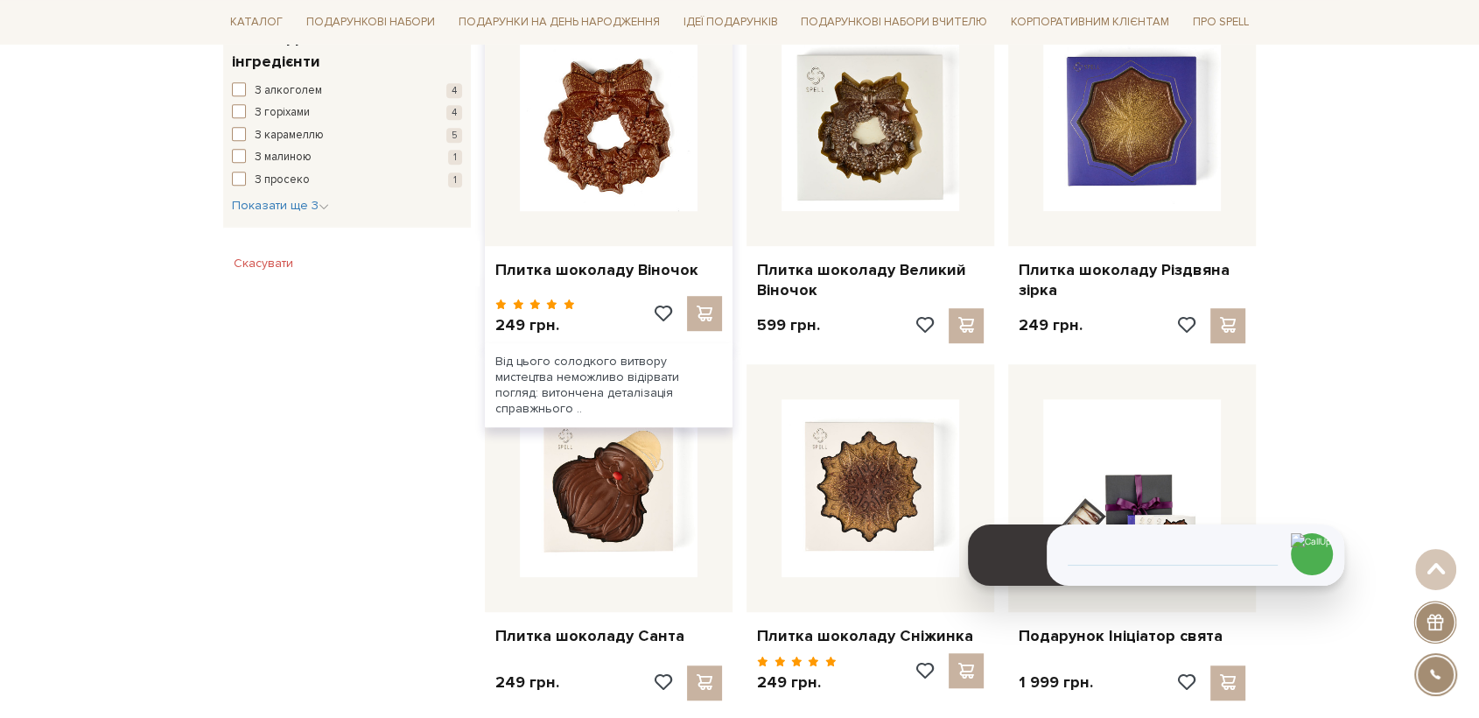
click at [666, 144] on img at bounding box center [609, 122] width 178 height 178
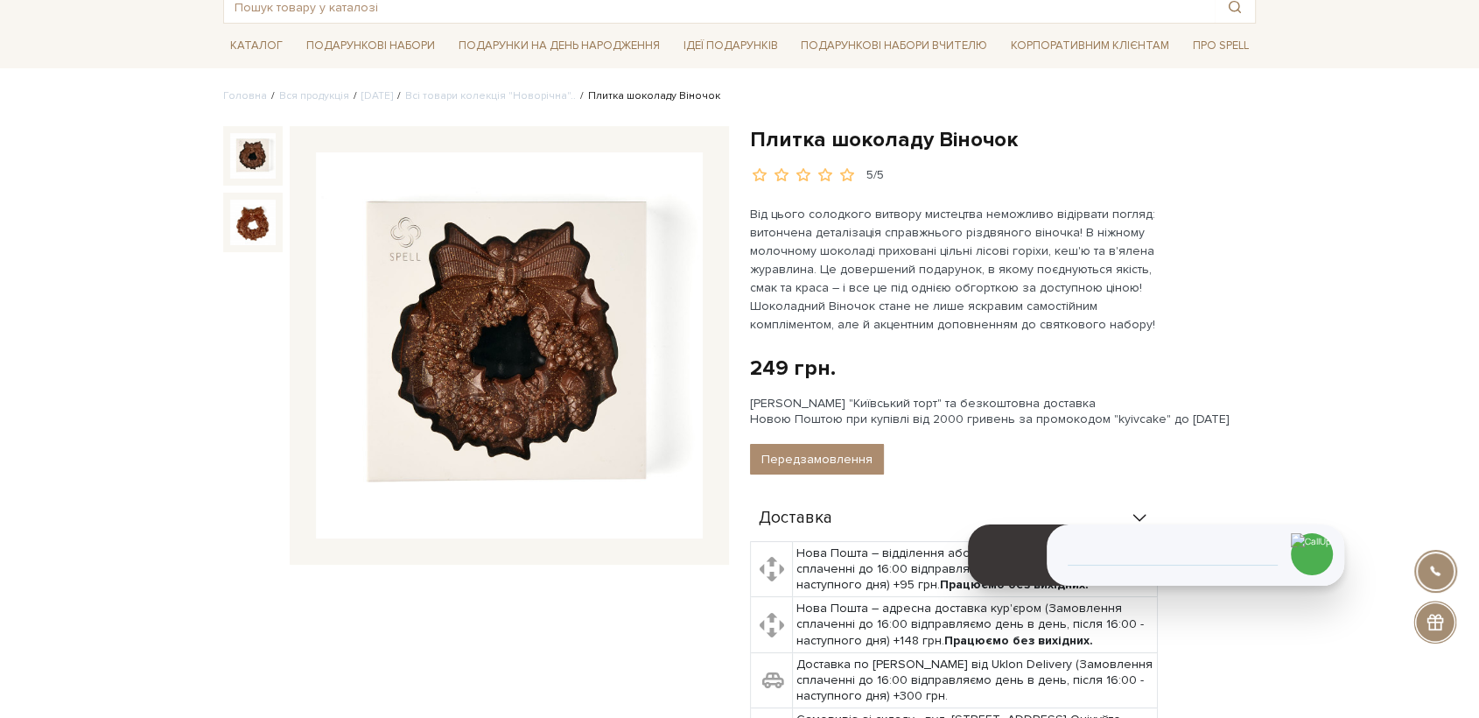
scroll to position [97, 0]
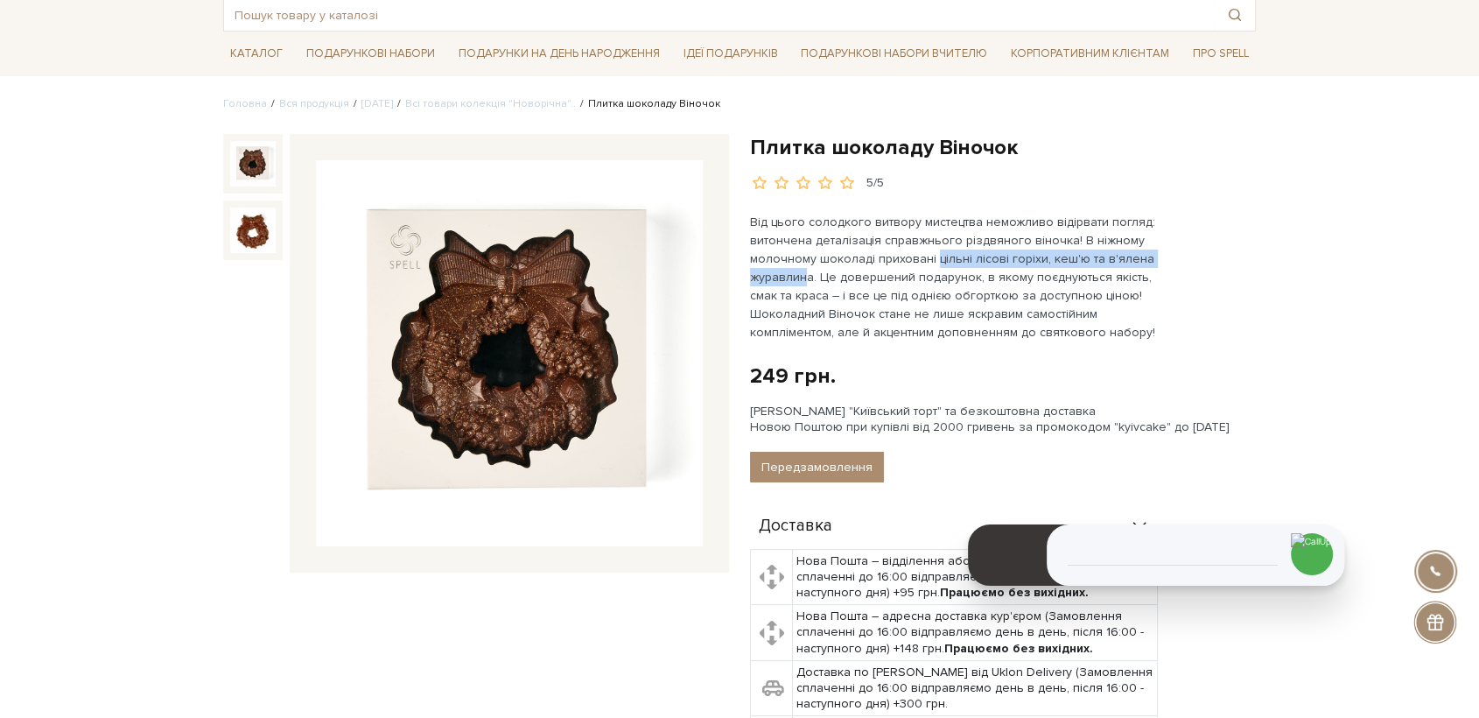
drag, startPoint x: 933, startPoint y: 256, endPoint x: 808, endPoint y: 282, distance: 127.9
click at [808, 282] on p "Від цього солодкого витвору мистецтва неможливо відірвати погляд: витончена дет…" at bounding box center [955, 277] width 410 height 129
copy p "цільні лісові горіхи, кеш'ю та в'ялена журавлин"
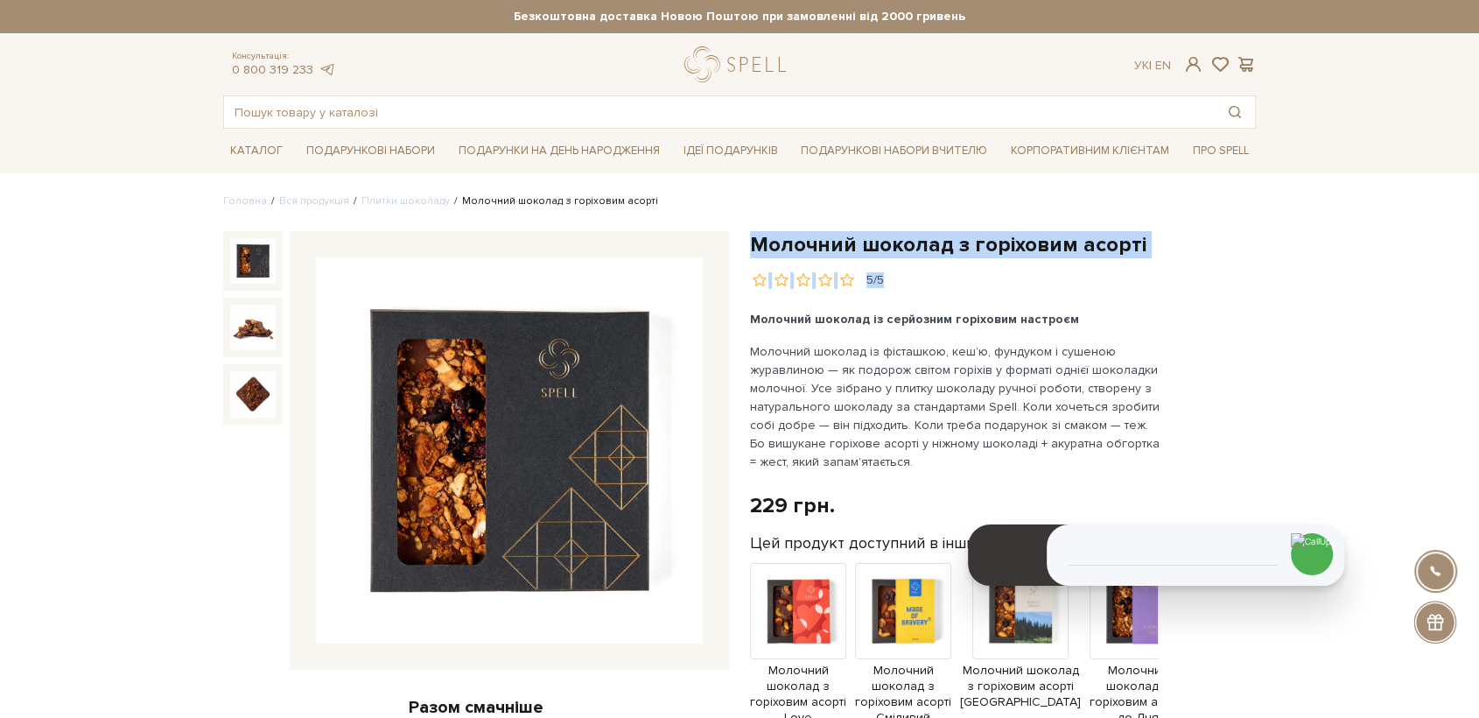
drag, startPoint x: 753, startPoint y: 243, endPoint x: 560, endPoint y: 105, distance: 237.7
click at [1134, 255] on h1 "Молочний шоколад з горіховим асорті" at bounding box center [1003, 244] width 506 height 27
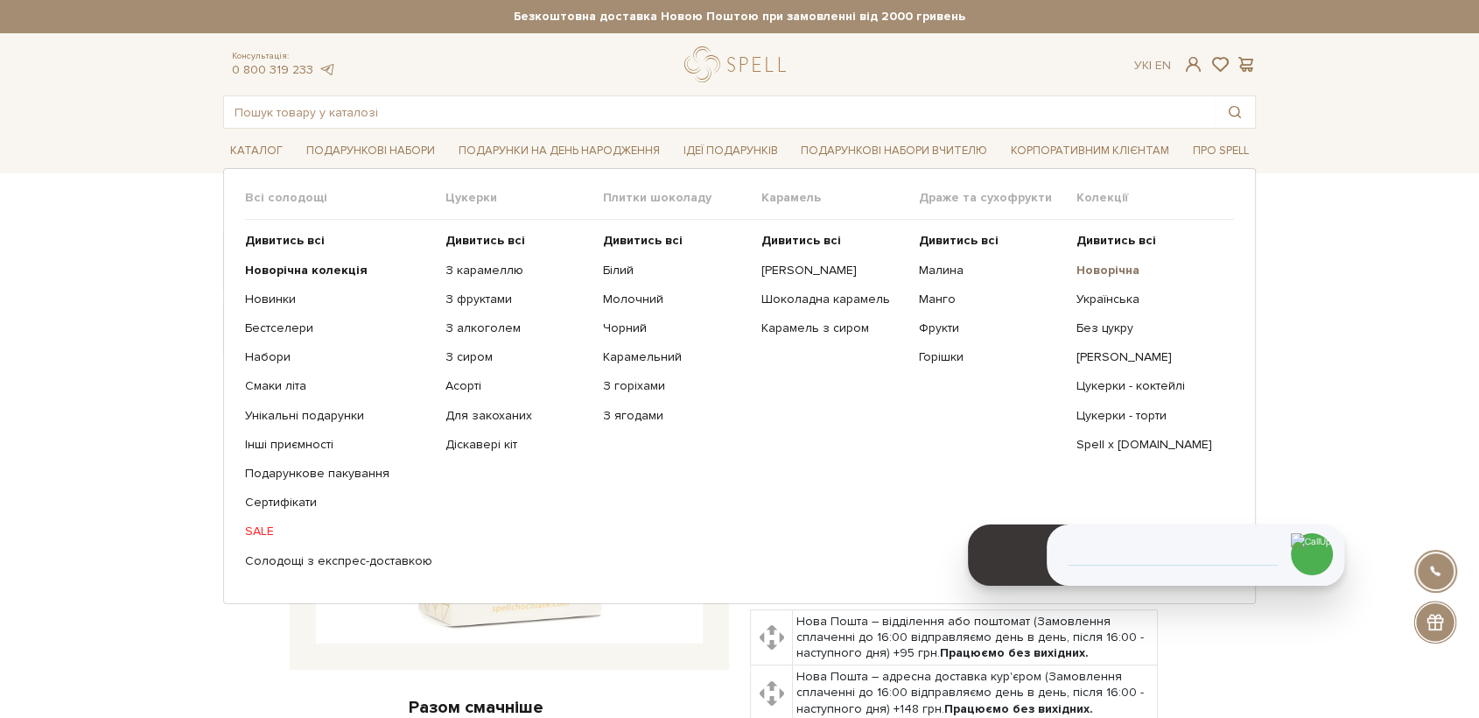
click at [1082, 268] on b "Новорічна" at bounding box center [1107, 270] width 63 height 15
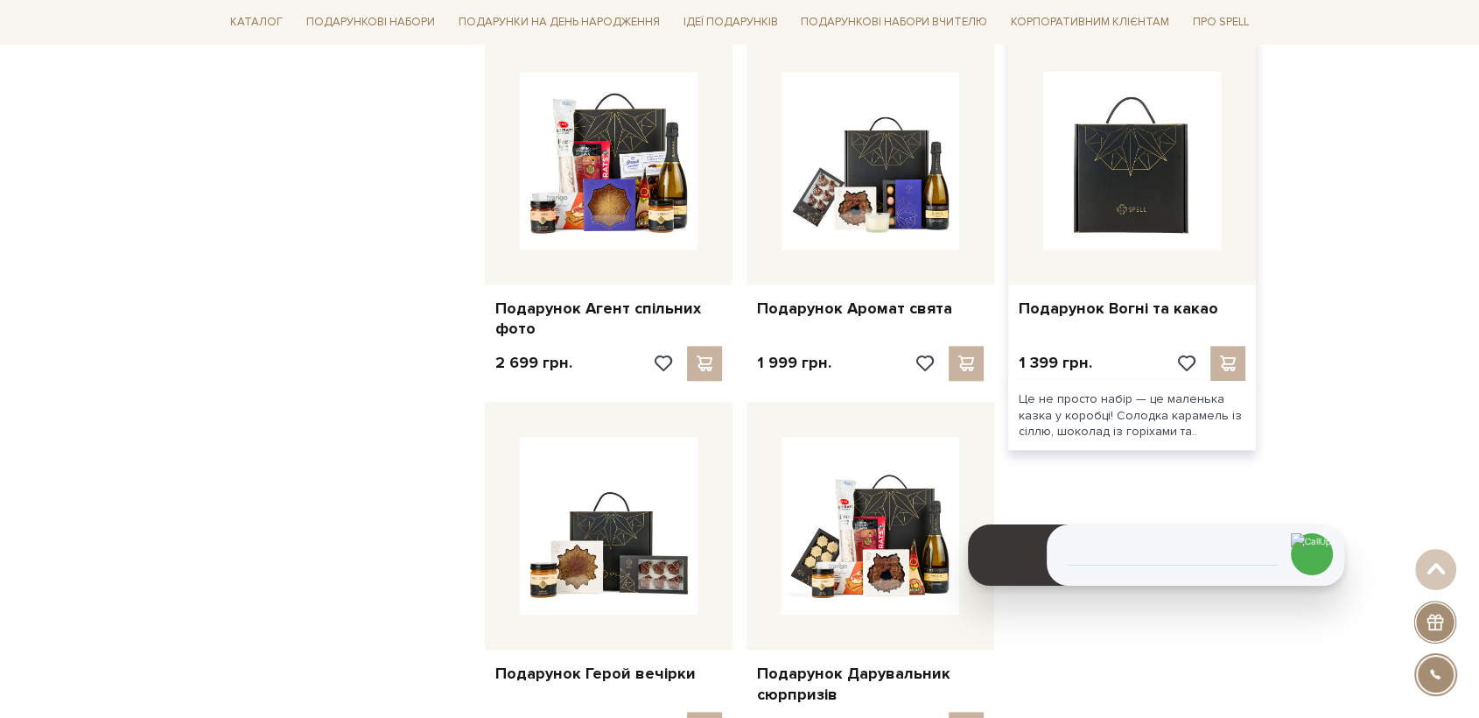
scroll to position [1750, 0]
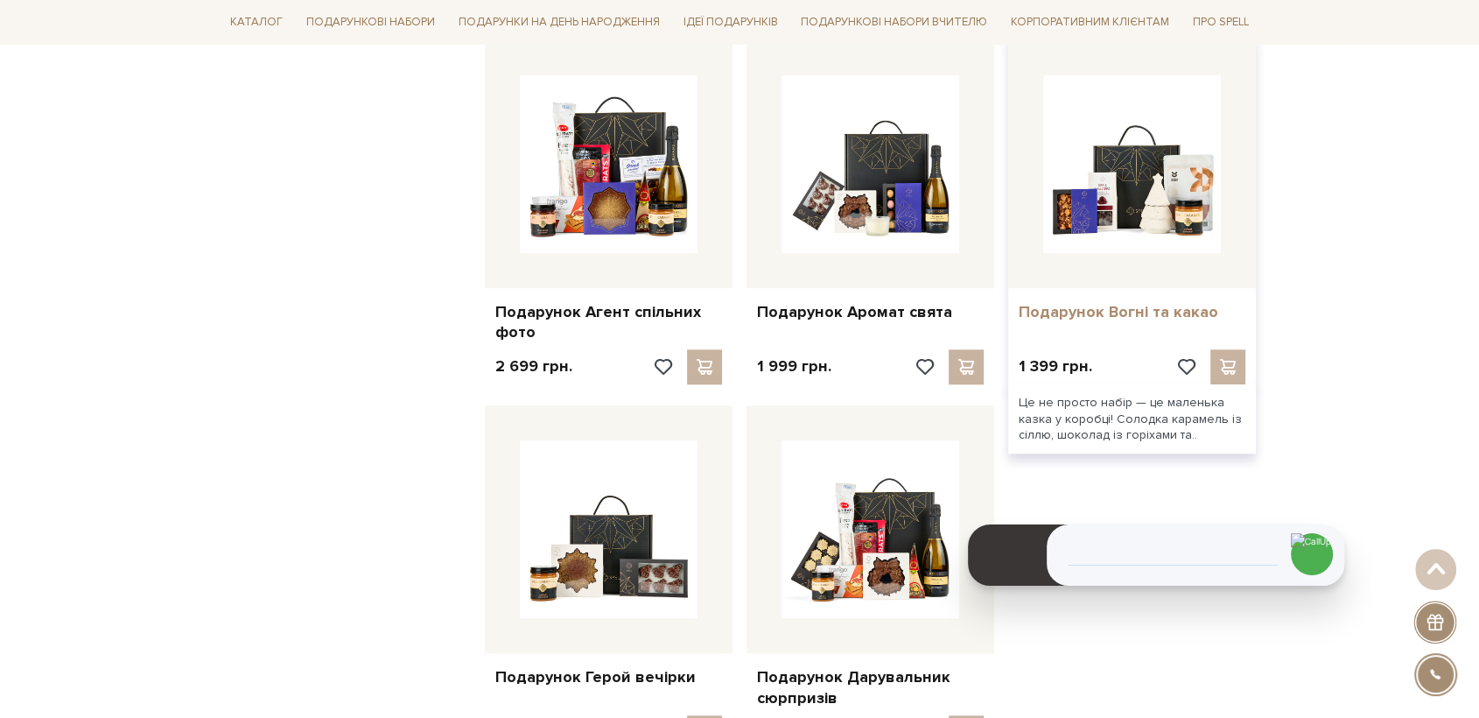
click at [1109, 310] on link "Подарунок Вогні та какао" at bounding box center [1132, 312] width 227 height 20
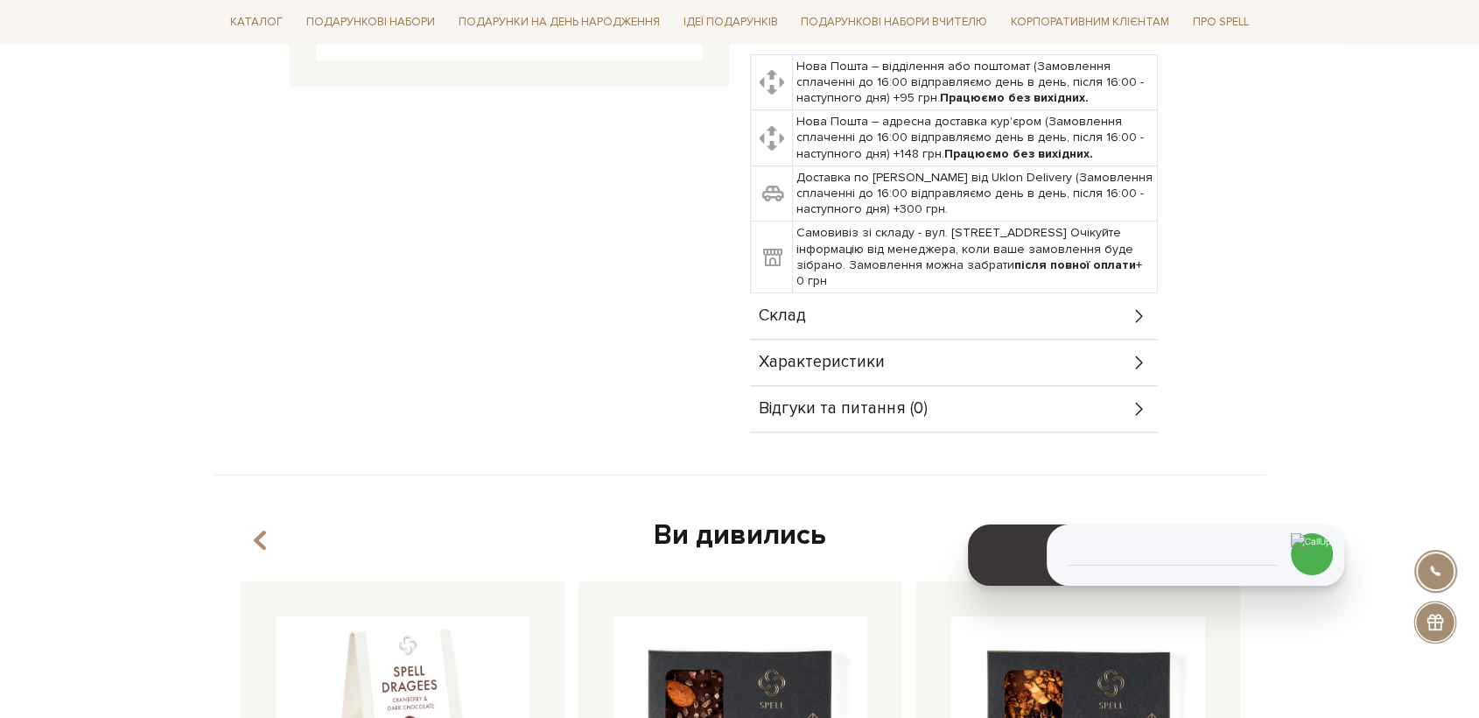
click at [795, 317] on span "Склад" at bounding box center [782, 316] width 47 height 16
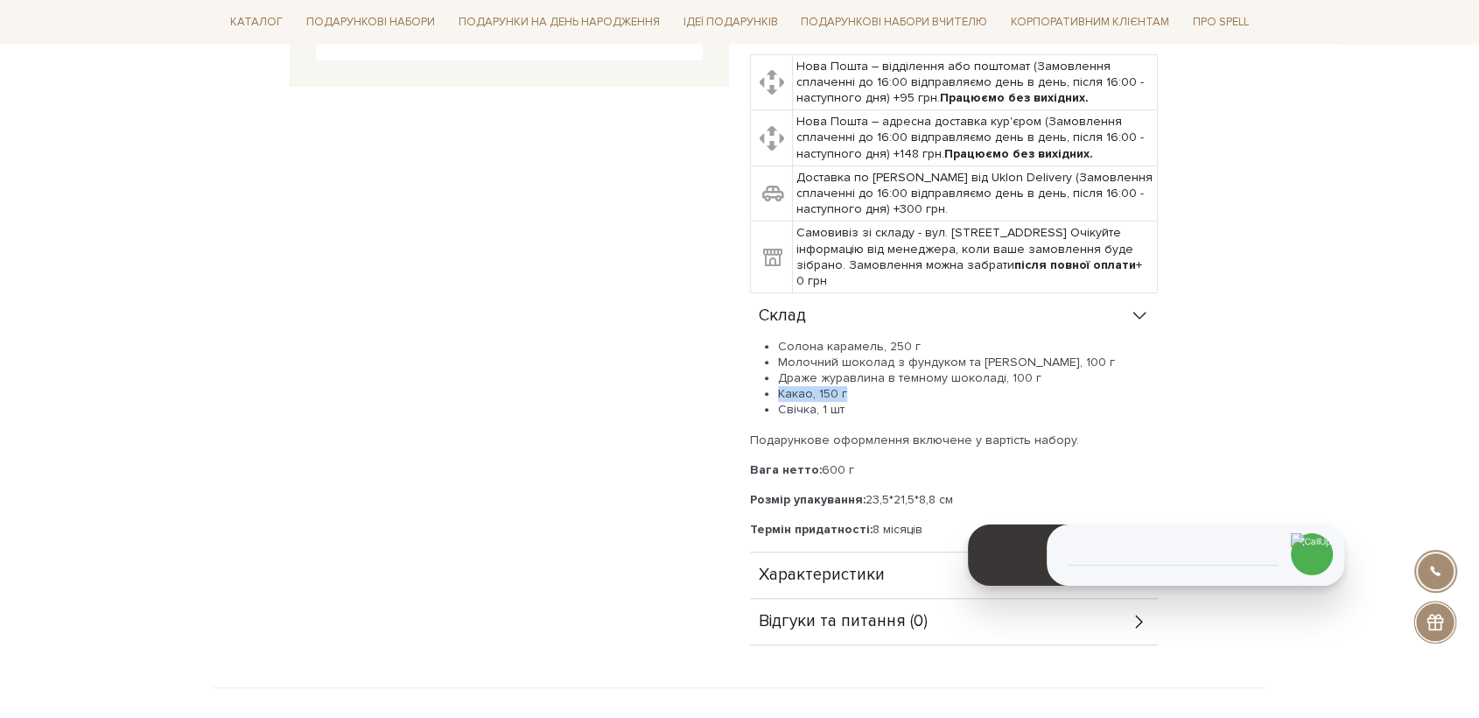
drag, startPoint x: 775, startPoint y: 388, endPoint x: 846, endPoint y: 391, distance: 71.0
click at [848, 390] on ul "Солона карамель, 250 г Молочний шоколад з фундуком та солоною карамеллю, 100 г …" at bounding box center [954, 379] width 408 height 80
copy li "Какао, 150 г"
